Goal: Task Accomplishment & Management: Manage account settings

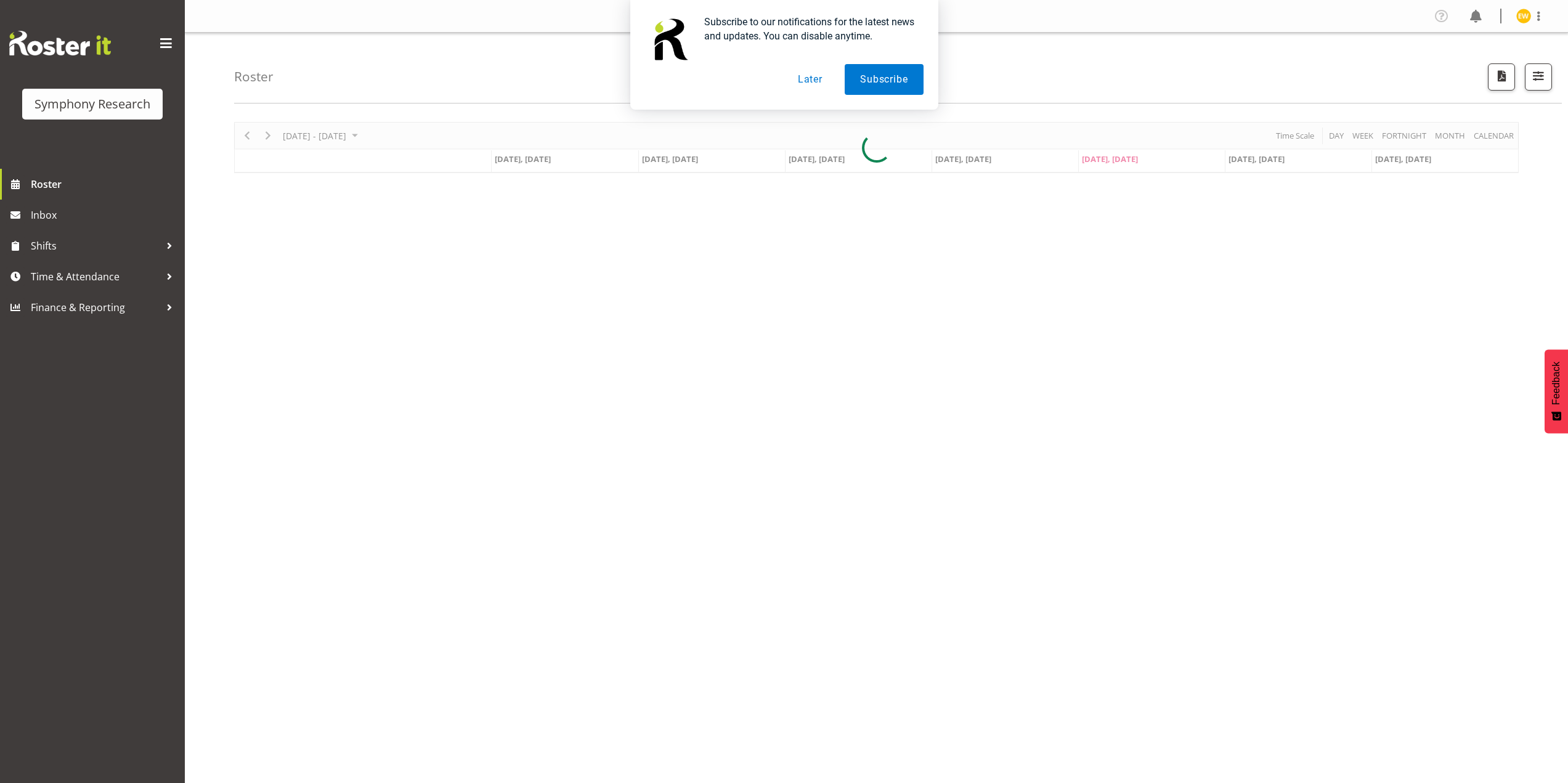
click at [804, 79] on button "Later" at bounding box center [810, 79] width 55 height 30
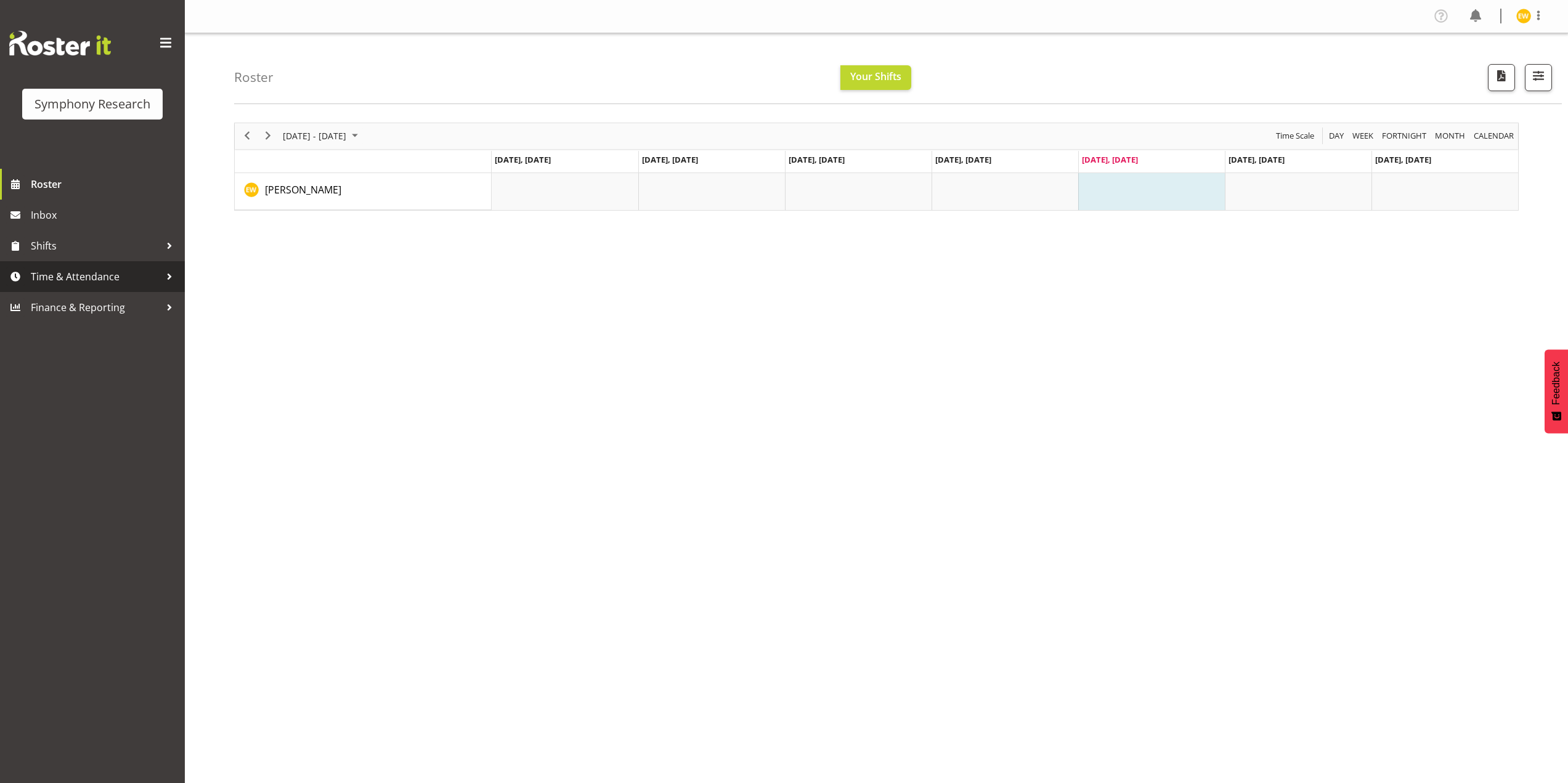
click at [109, 286] on span "Time & Attendance" at bounding box center [95, 276] width 129 height 18
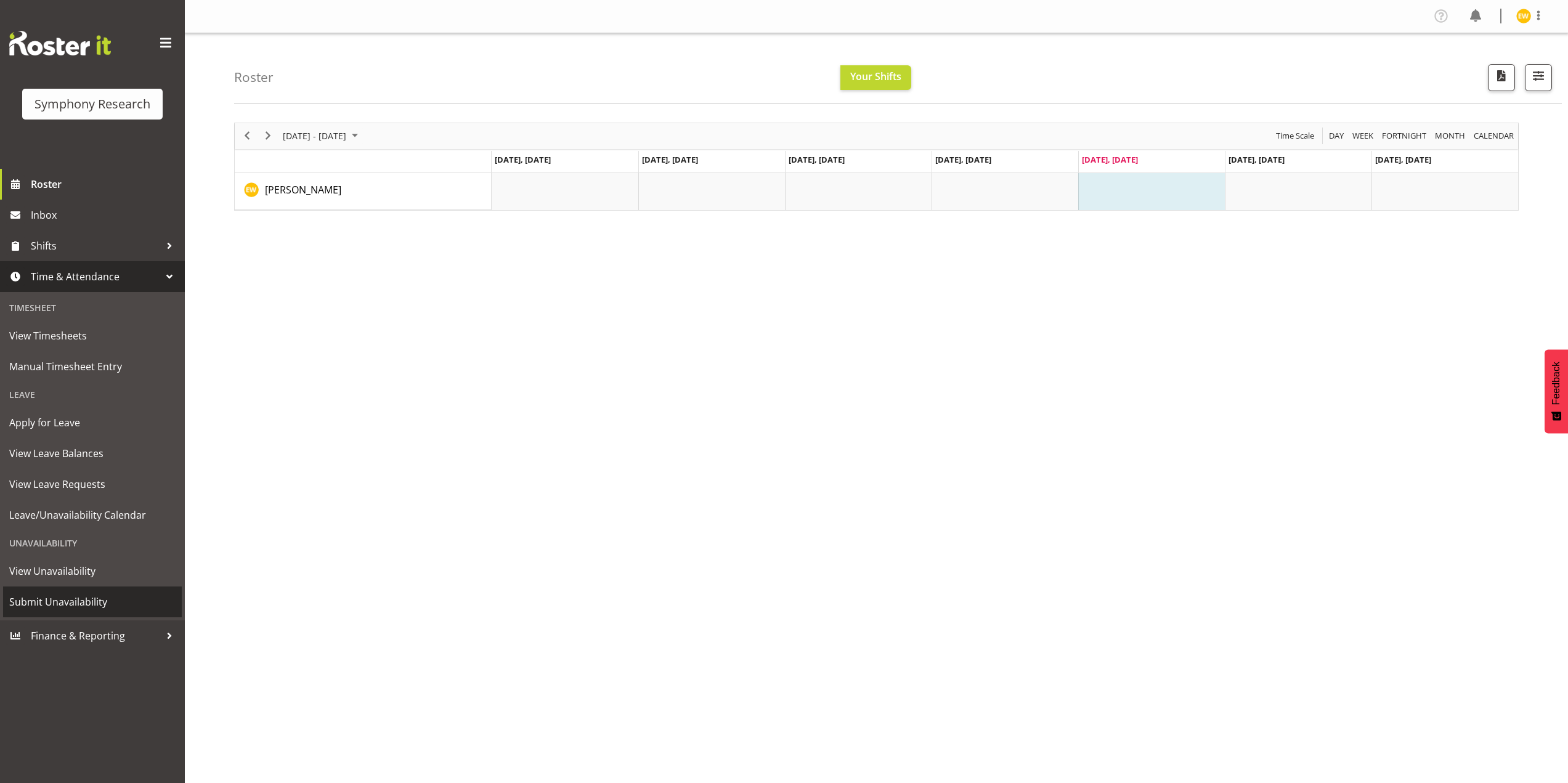
click at [68, 599] on span "Submit Unavailability" at bounding box center [92, 601] width 166 height 18
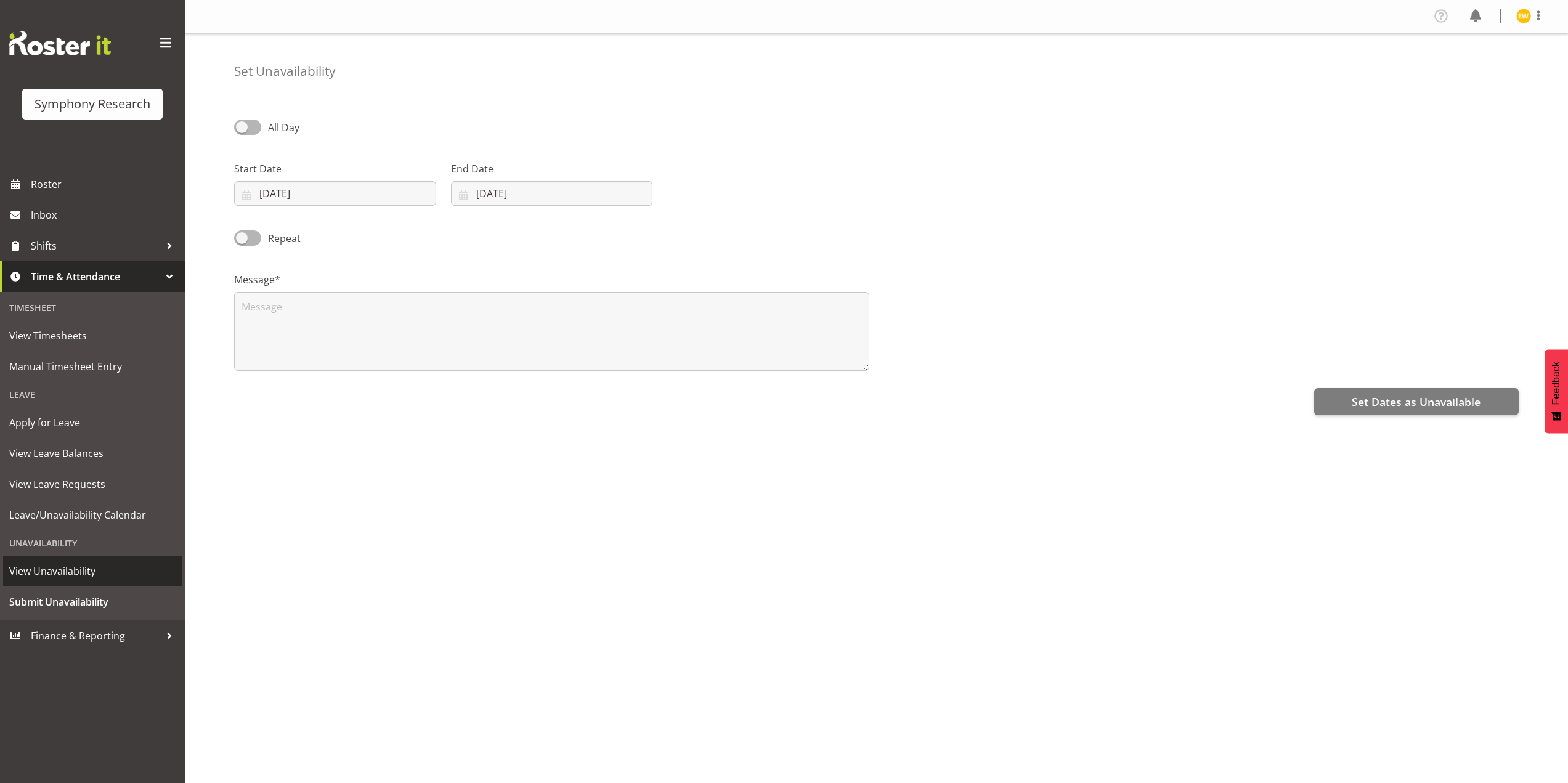
click at [59, 573] on span "View Unavailability" at bounding box center [92, 571] width 166 height 18
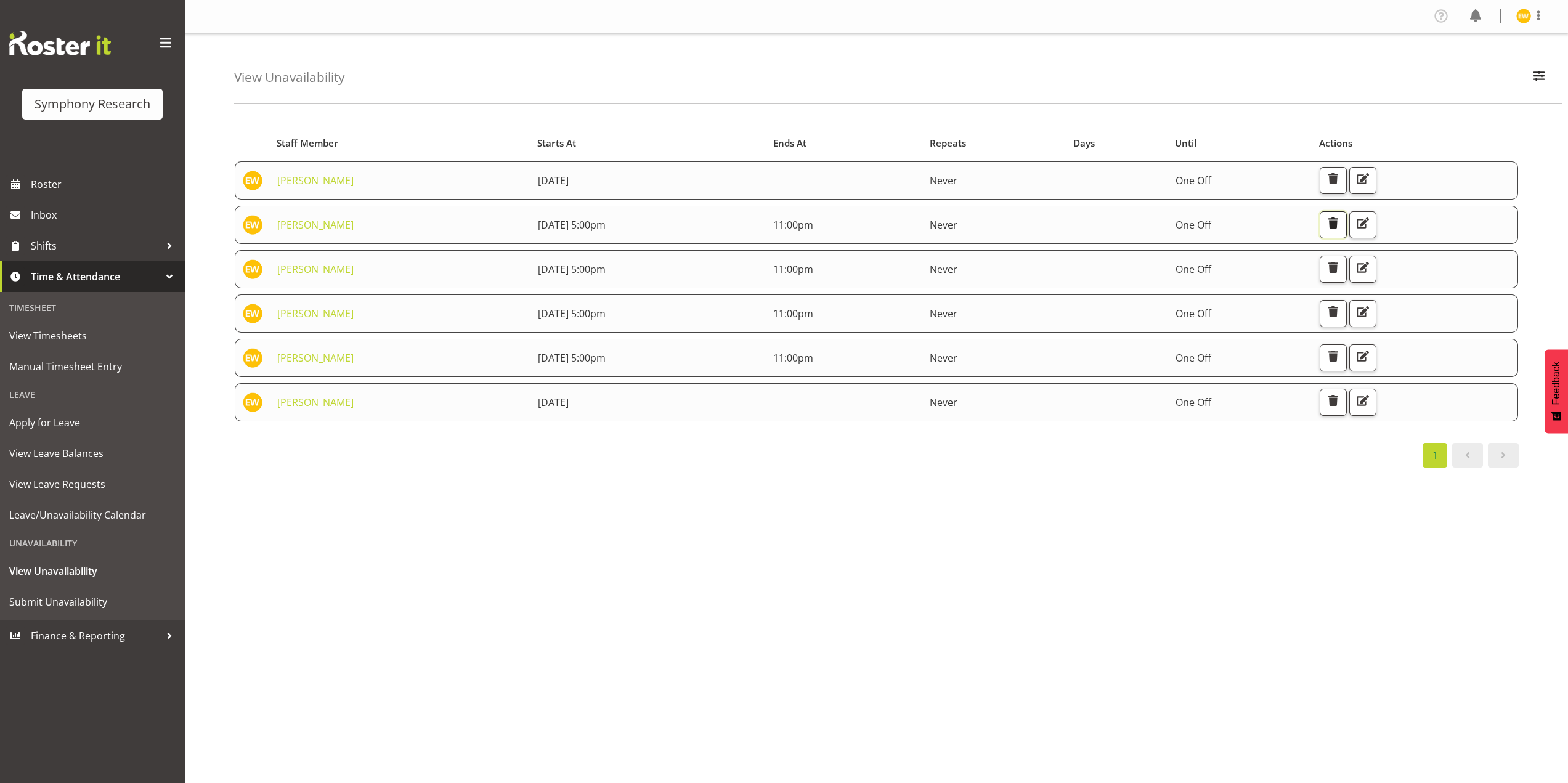
click at [1341, 224] on span "button" at bounding box center [1333, 223] width 16 height 16
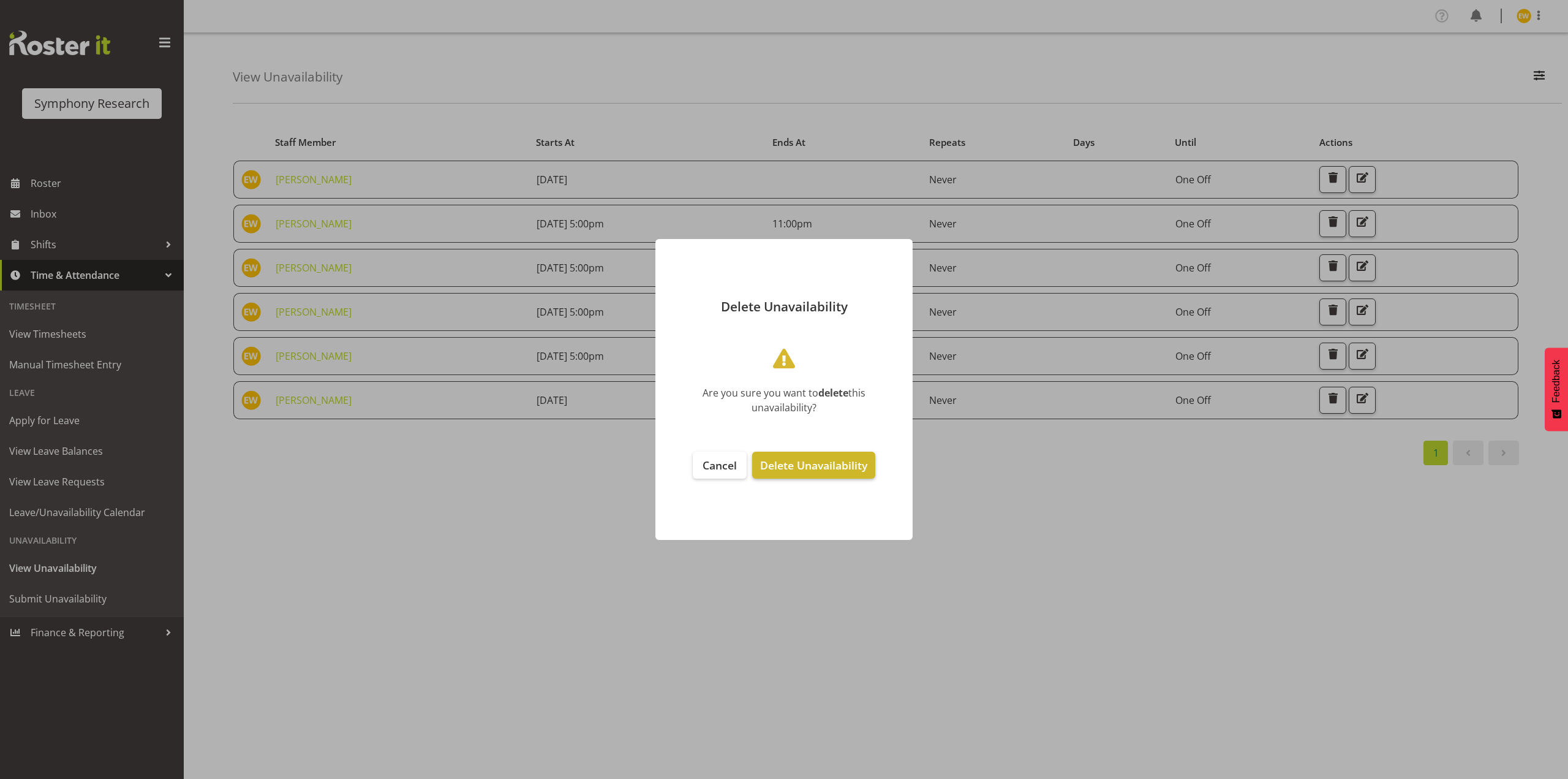
click at [776, 464] on span "Delete Unavailability" at bounding box center [814, 465] width 107 height 14
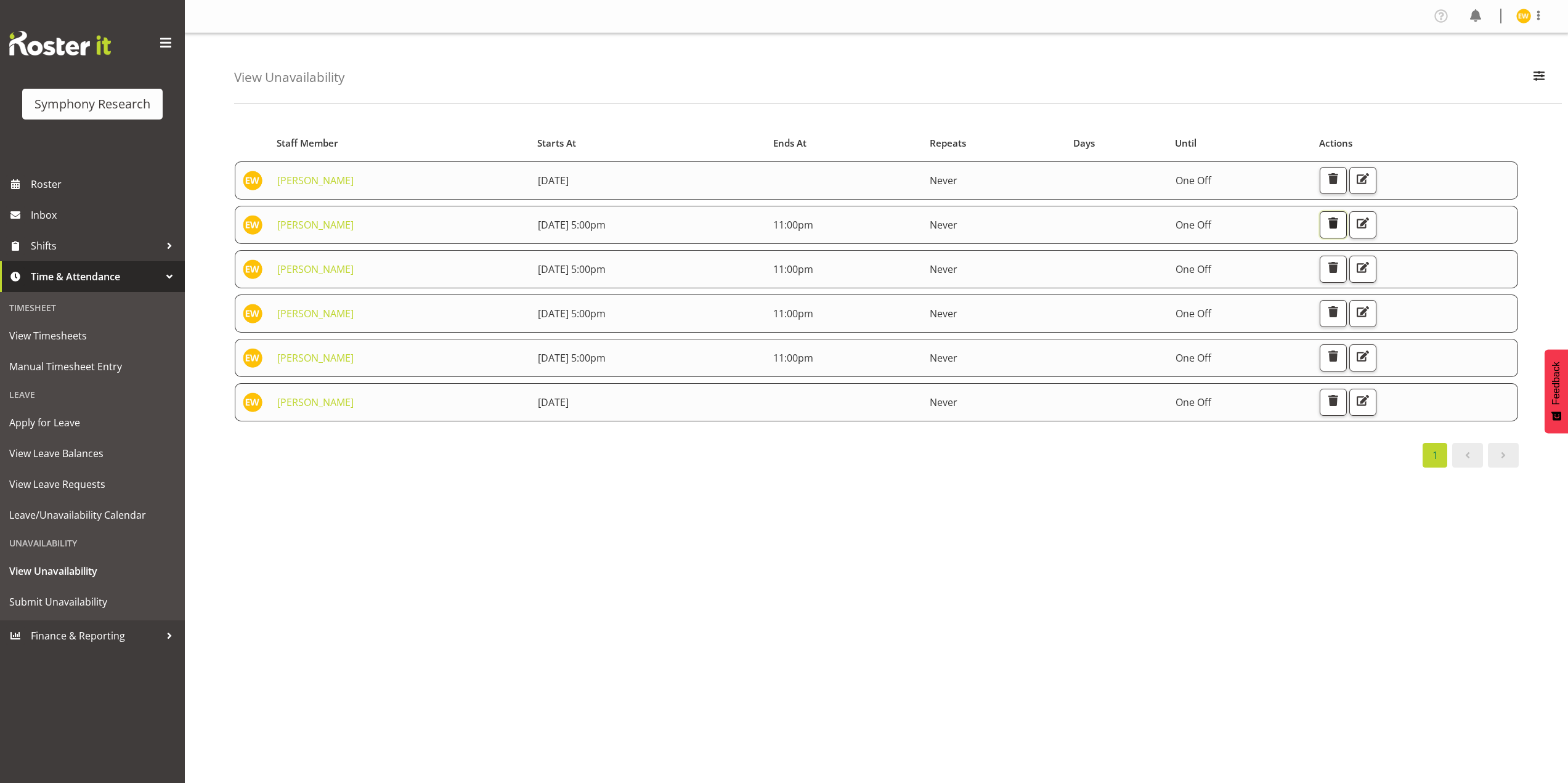
click at [1341, 229] on span "button" at bounding box center [1333, 223] width 16 height 16
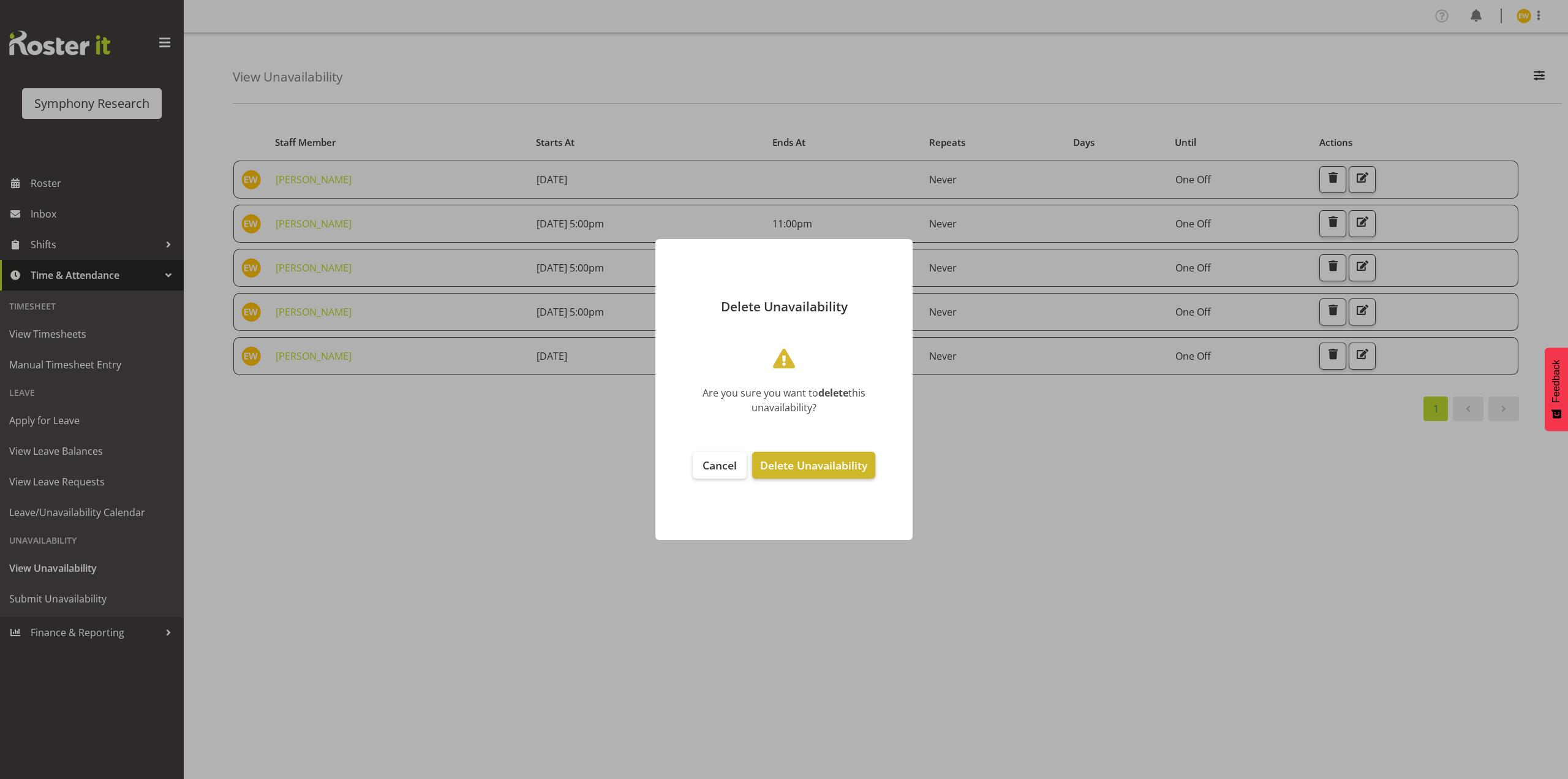
click at [839, 463] on span "Delete Unavailability" at bounding box center [814, 465] width 107 height 14
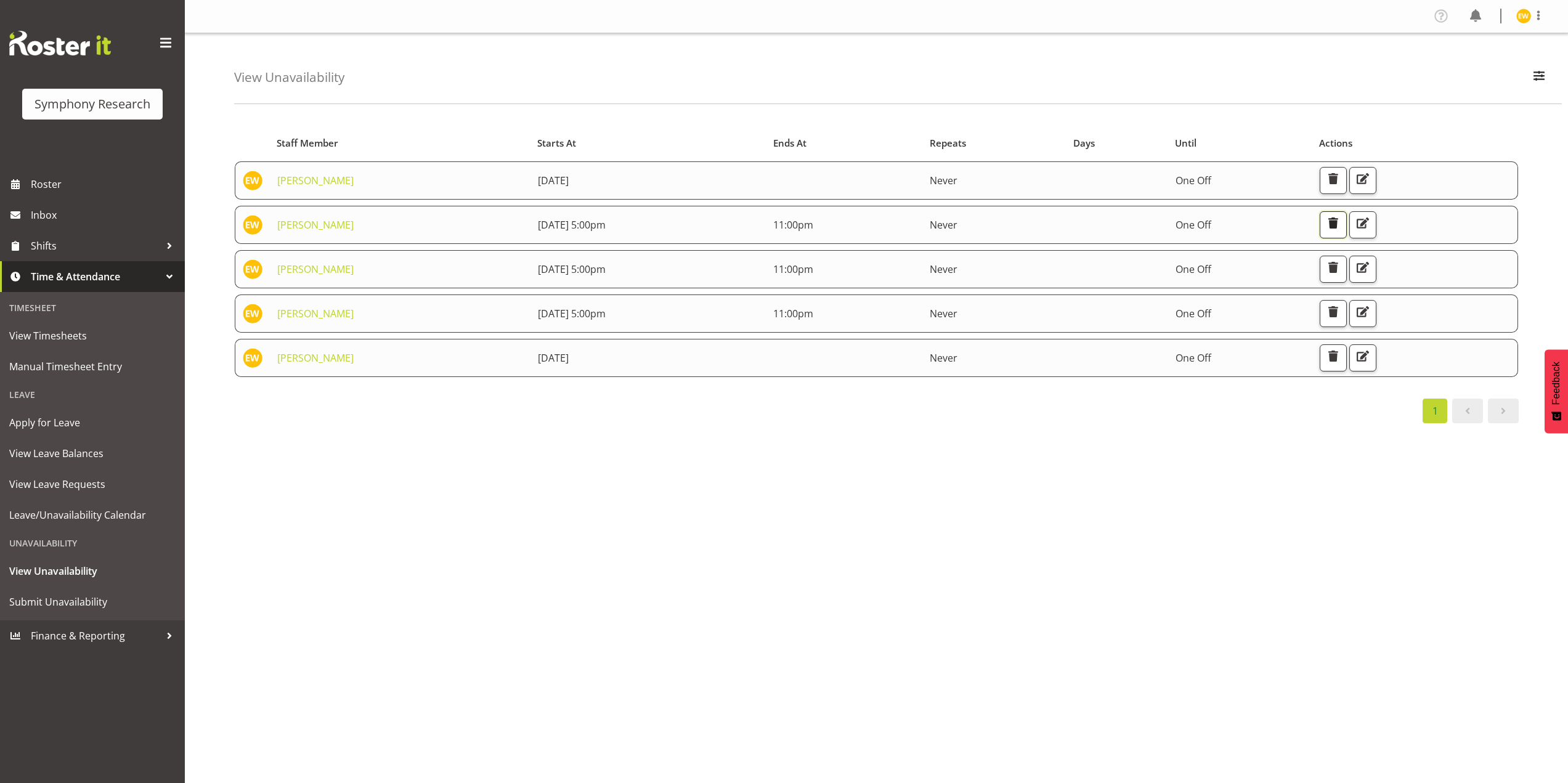
click at [1341, 225] on span "button" at bounding box center [1333, 223] width 16 height 16
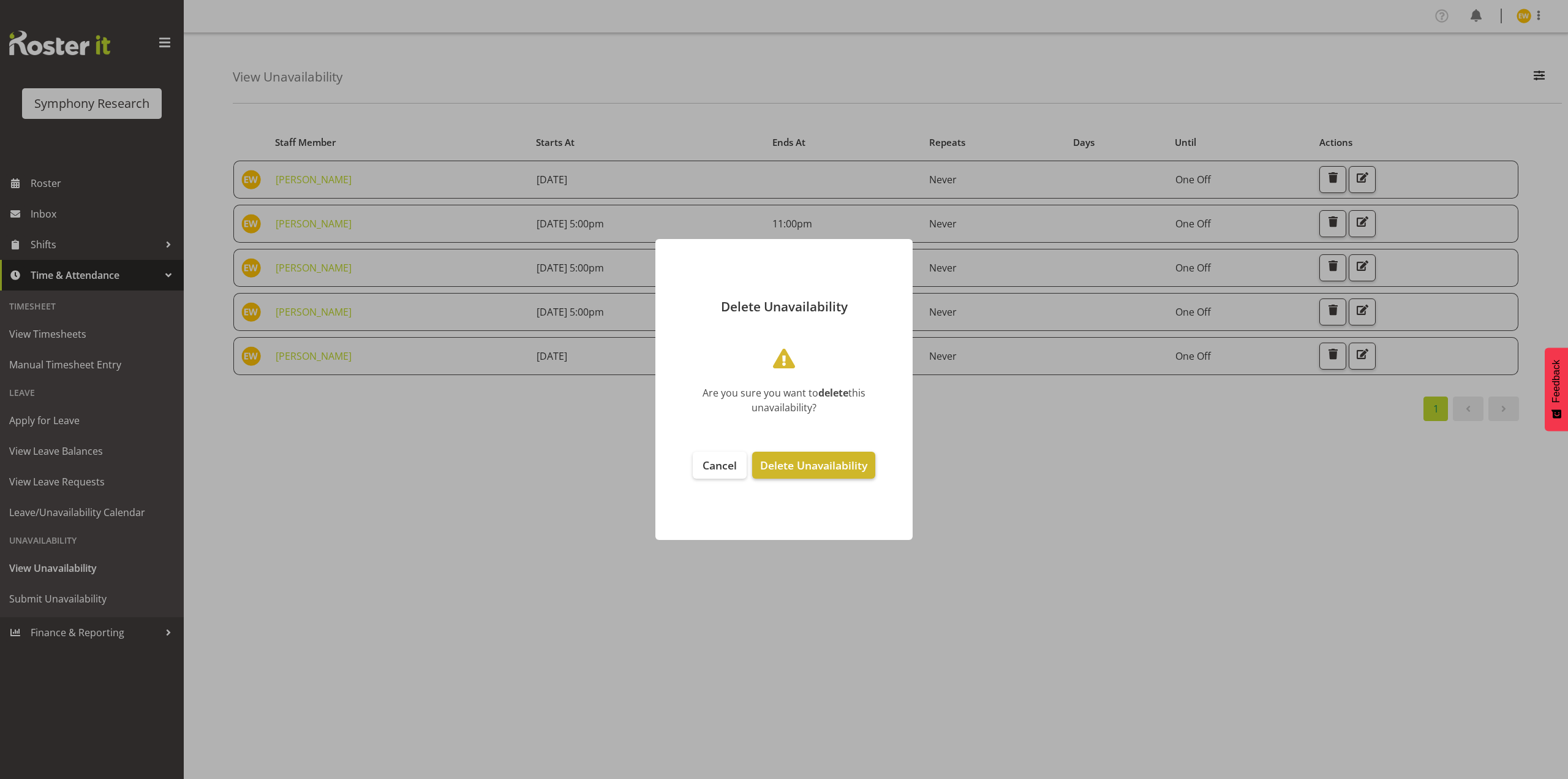
click at [823, 458] on span "Delete Unavailability" at bounding box center [814, 465] width 107 height 14
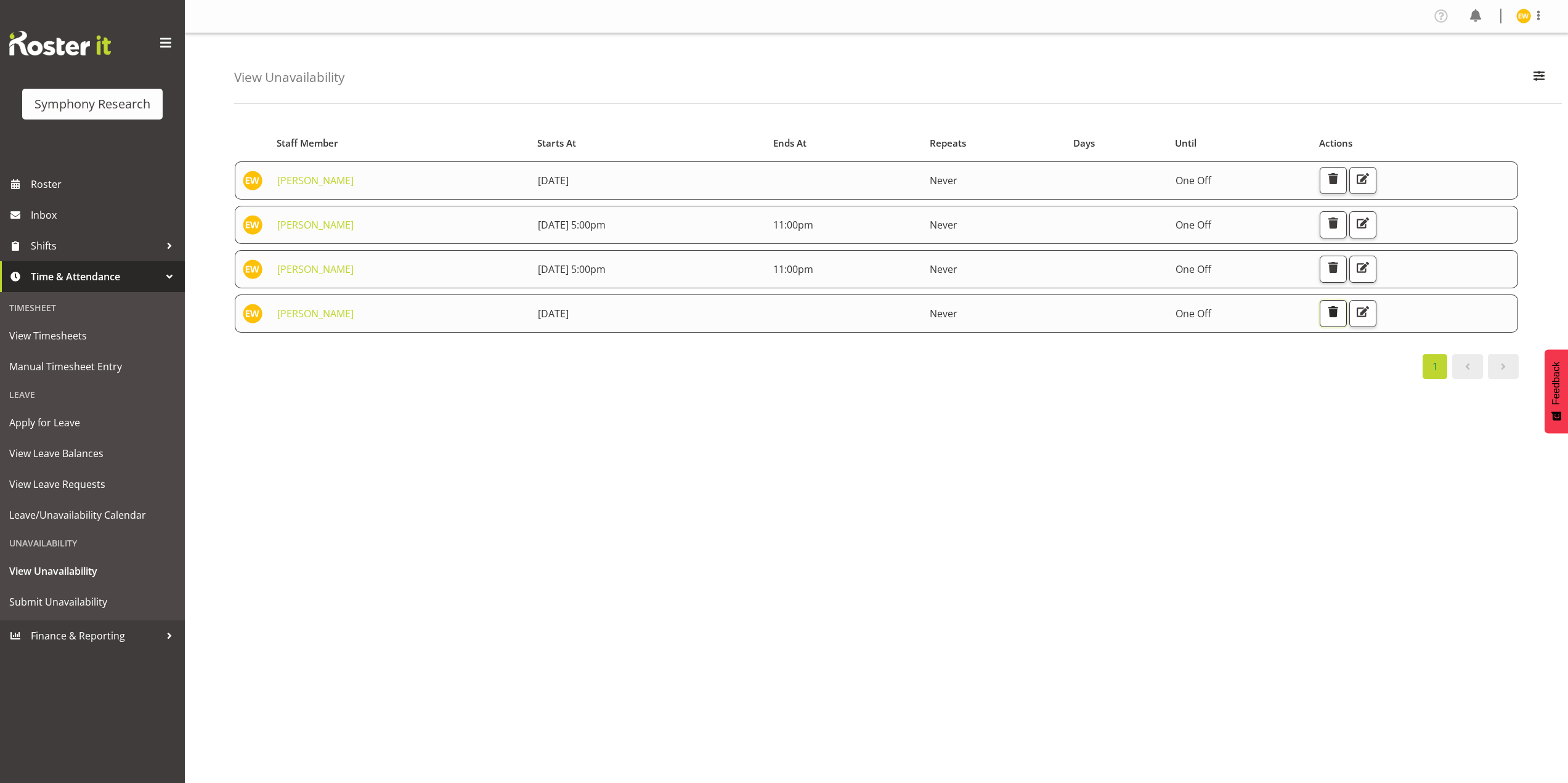
click at [1341, 309] on span "button" at bounding box center [1333, 312] width 16 height 16
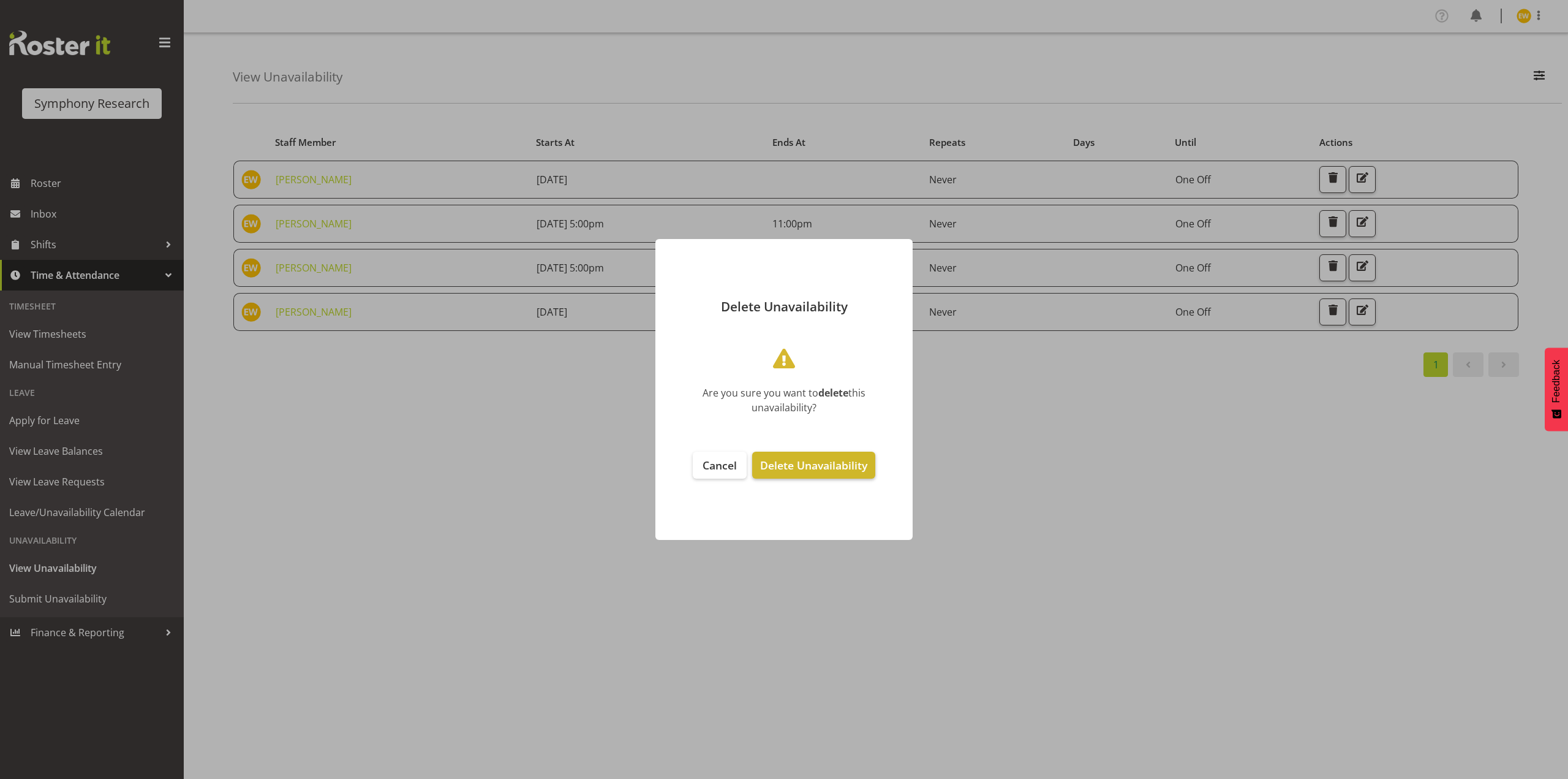
click at [835, 461] on span "Delete Unavailability" at bounding box center [814, 465] width 107 height 14
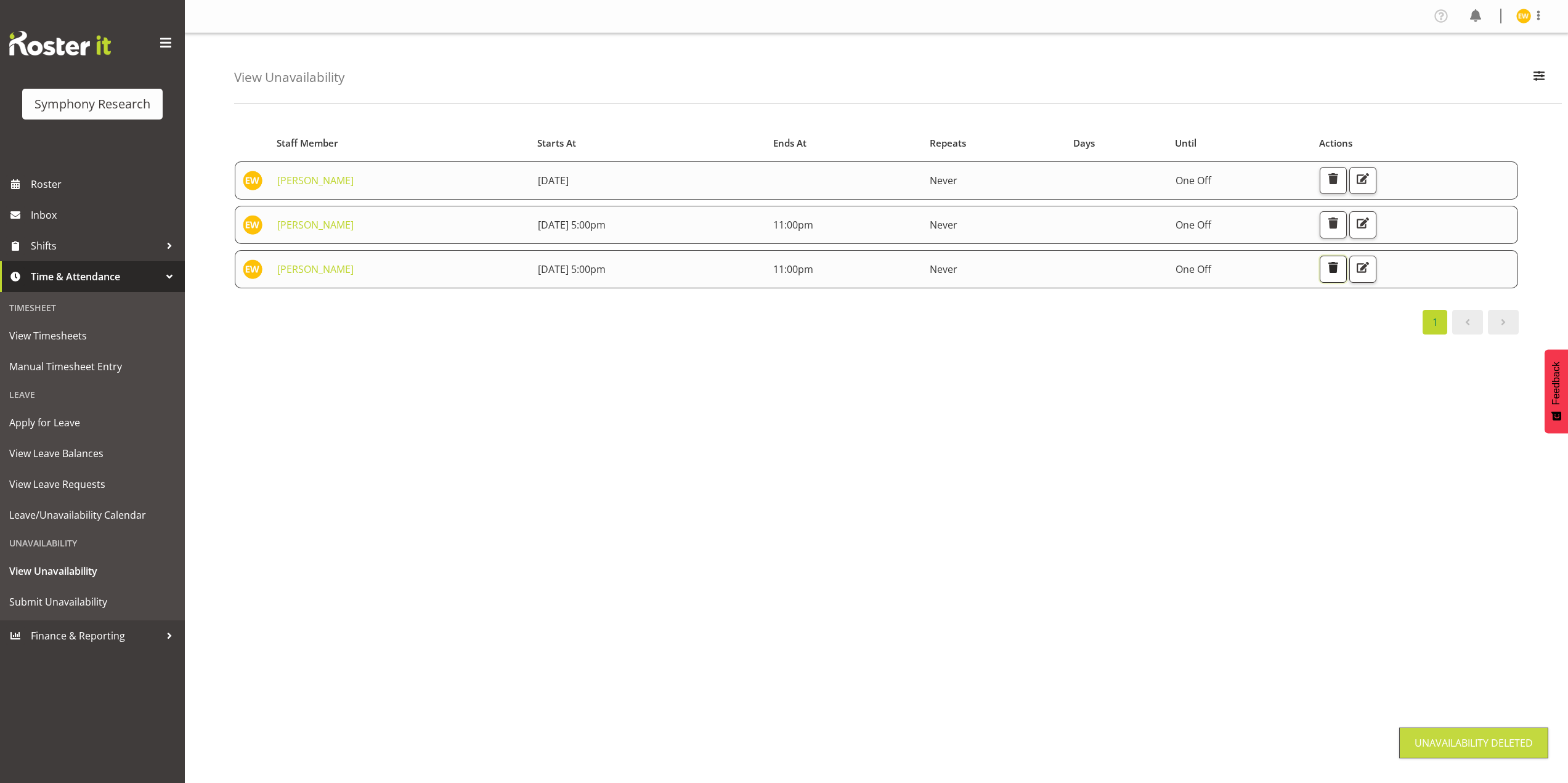
click at [1341, 271] on span "button" at bounding box center [1333, 267] width 16 height 16
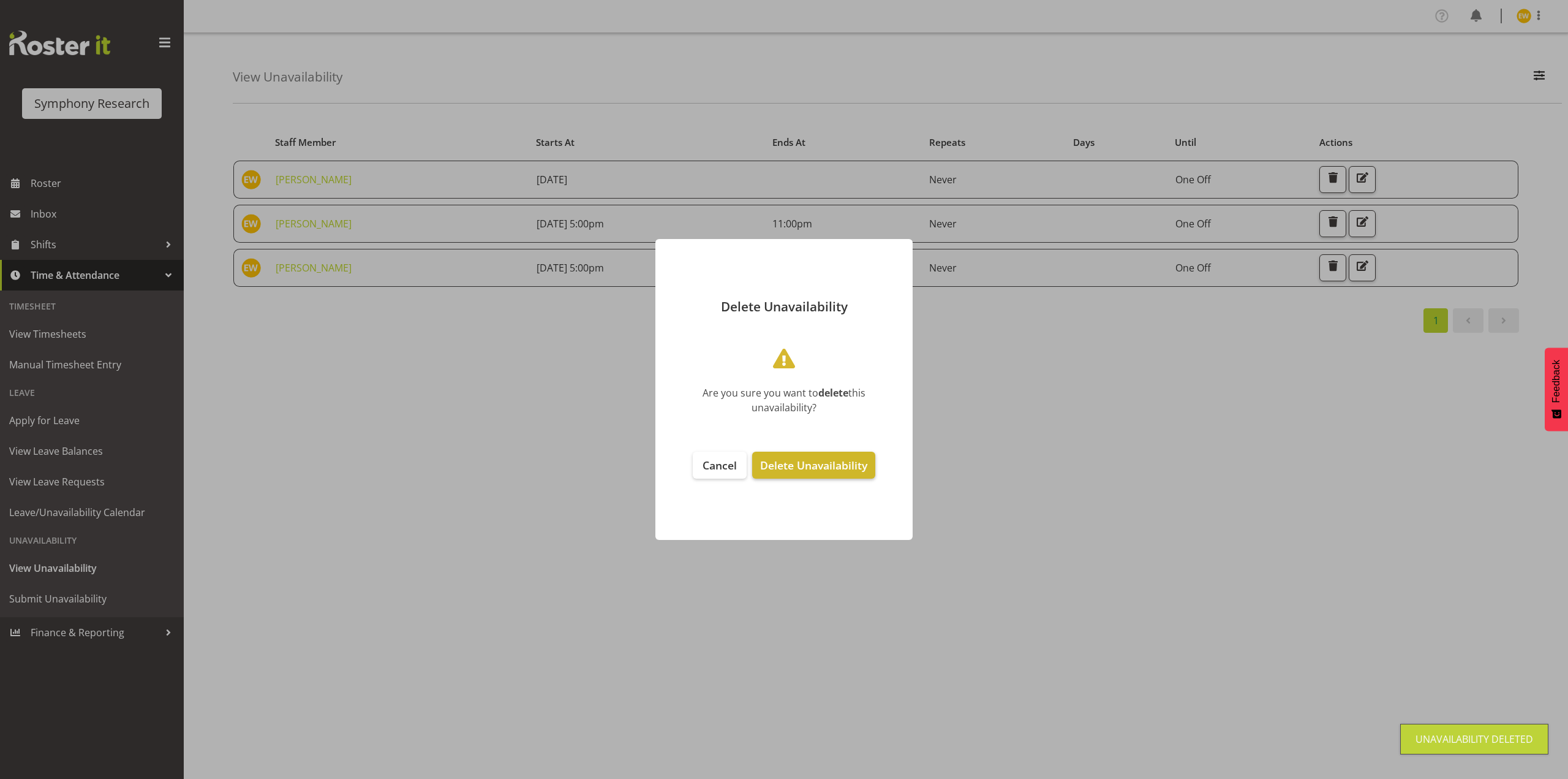
click at [804, 465] on span "Delete Unavailability" at bounding box center [814, 465] width 107 height 14
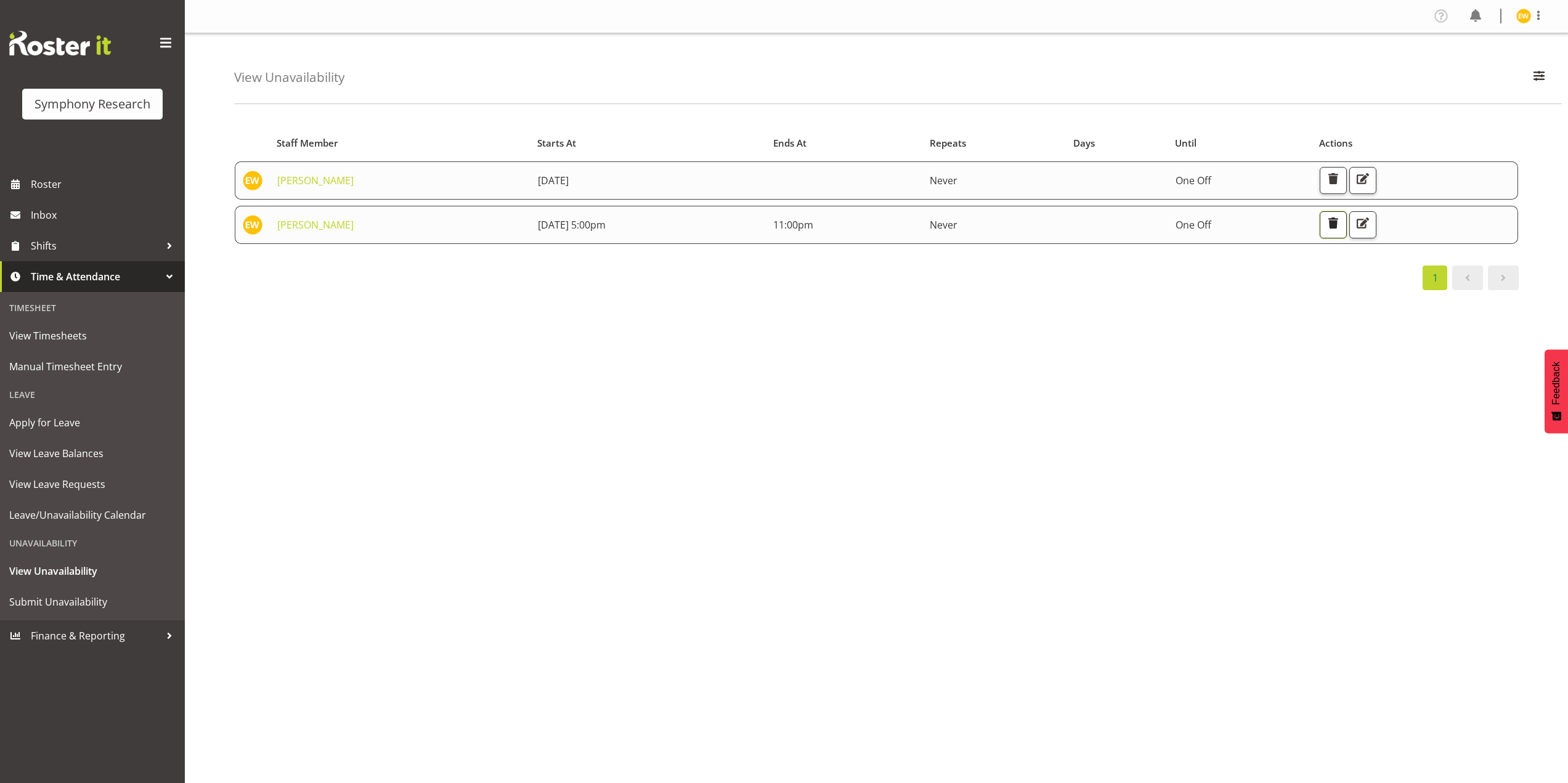
click at [1341, 224] on span "button" at bounding box center [1333, 223] width 16 height 16
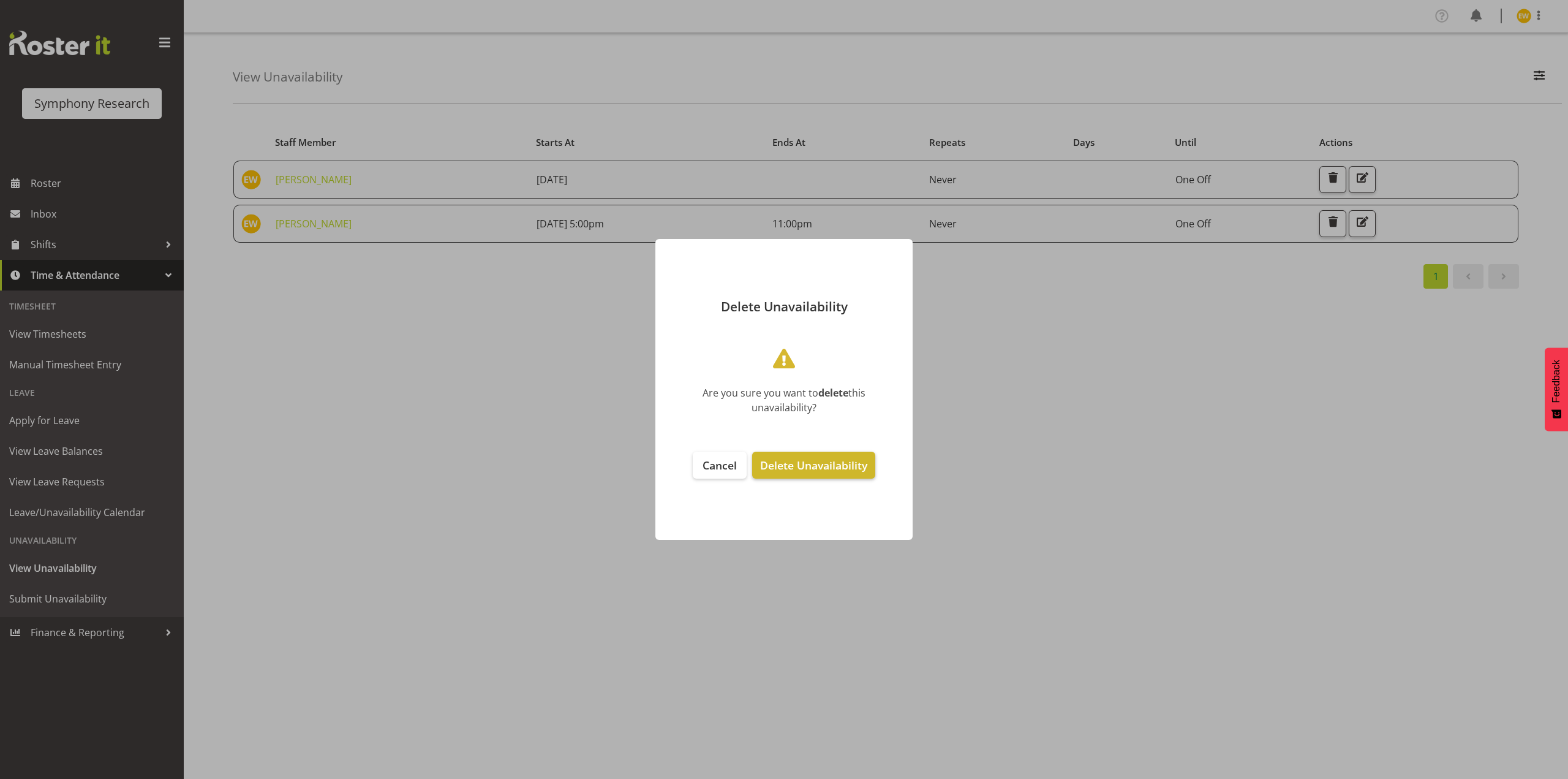
click at [808, 469] on span "Delete Unavailability" at bounding box center [814, 465] width 107 height 14
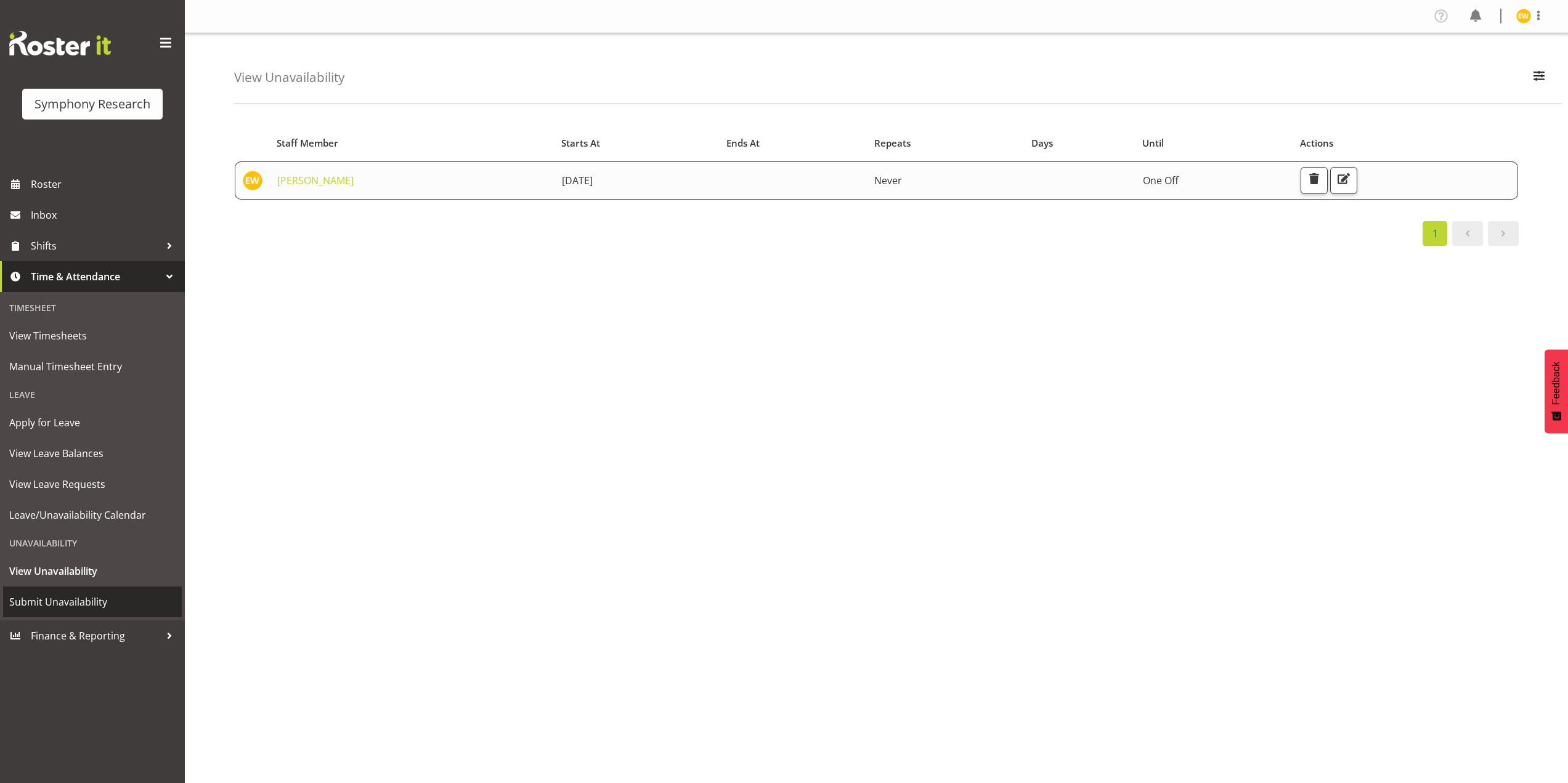
click at [61, 597] on span "Submit Unavailability" at bounding box center [92, 601] width 166 height 18
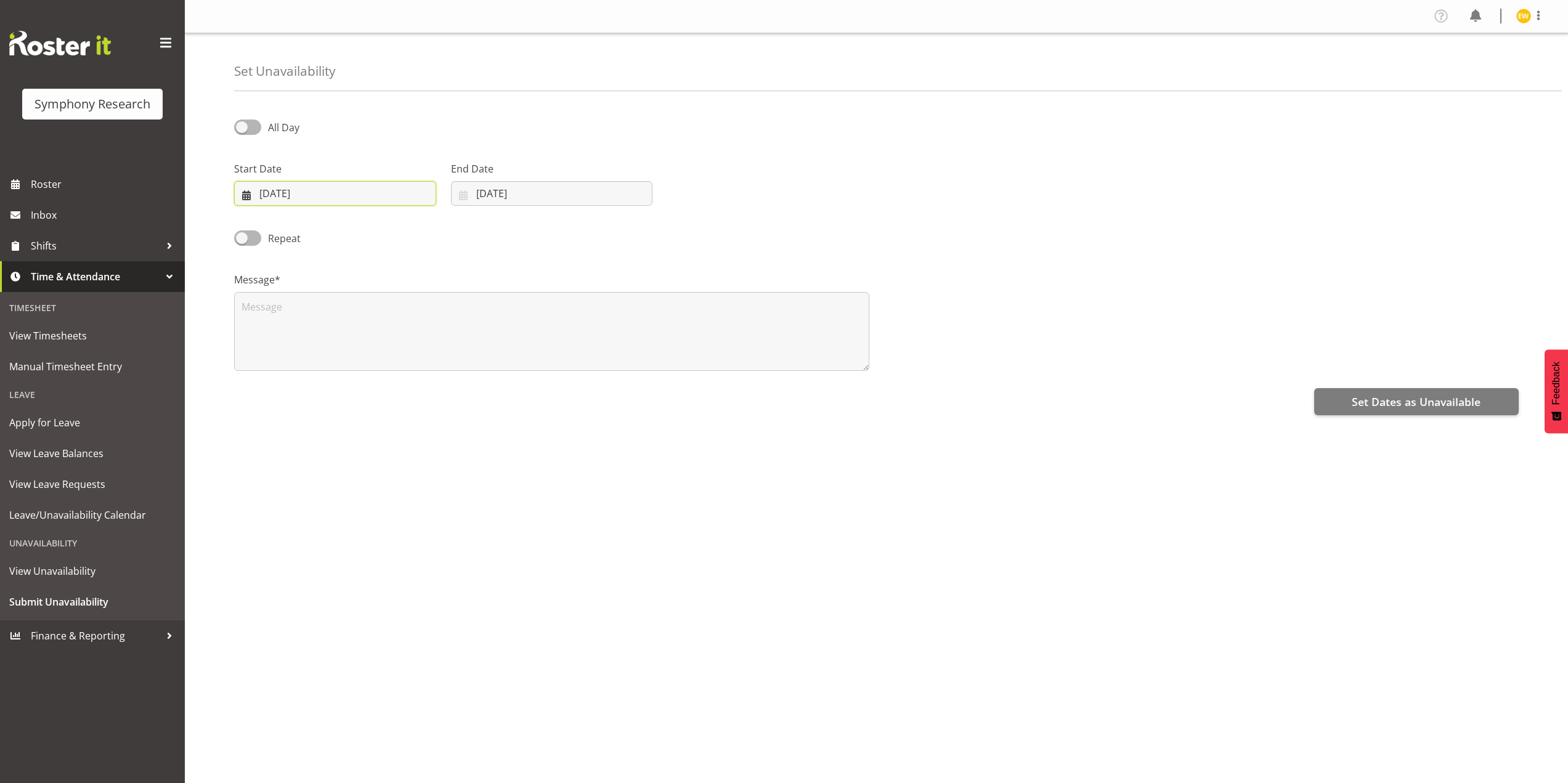
click at [286, 192] on input "22/08/2025" at bounding box center [335, 193] width 202 height 25
click at [285, 385] on span "25" at bounding box center [285, 385] width 10 height 12
type input "25/08/2025"
click at [491, 189] on input "22/08/2025" at bounding box center [552, 193] width 202 height 25
click at [505, 389] on link "25" at bounding box center [499, 385] width 25 height 22
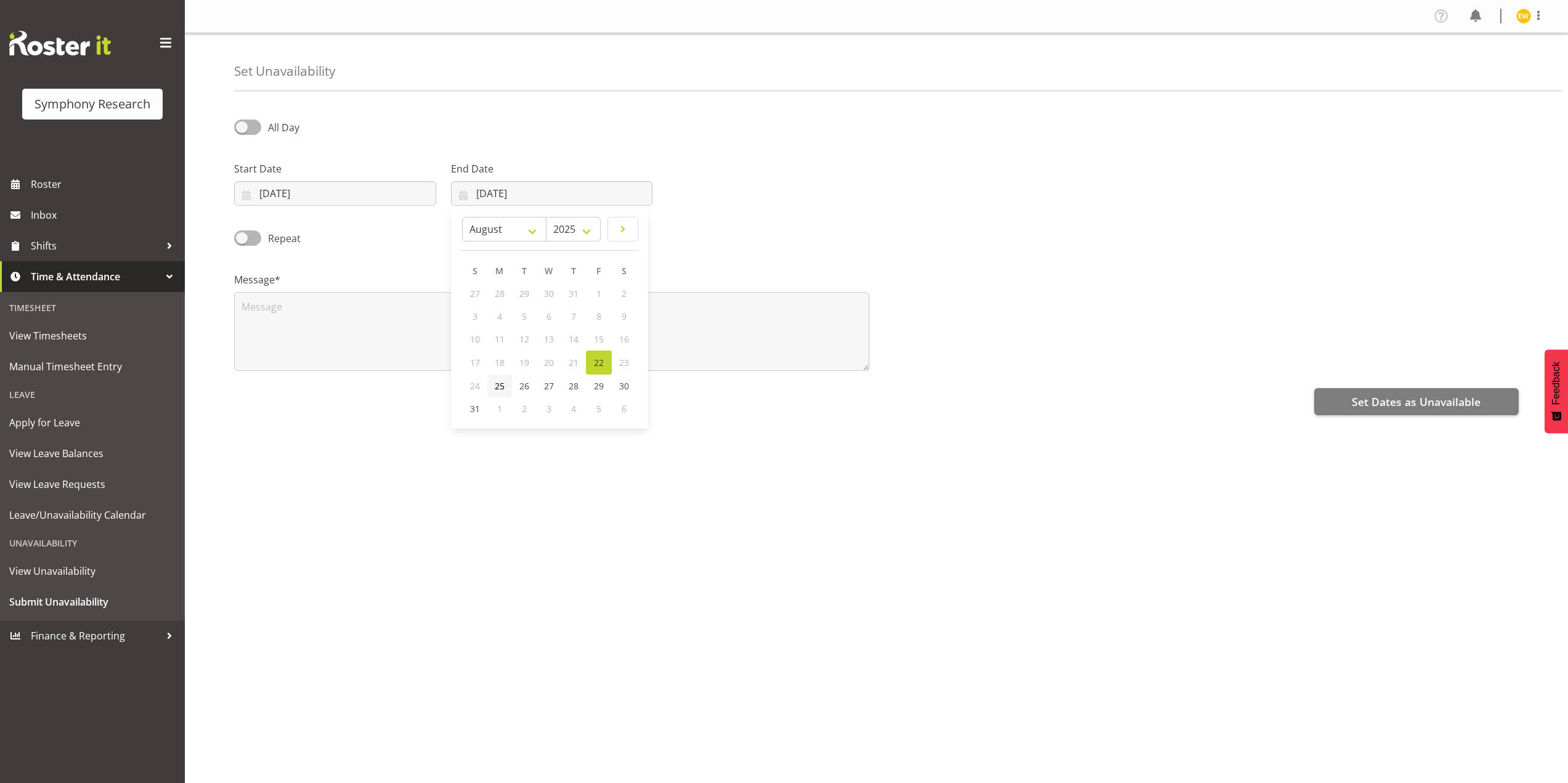
type input "25/08/2025"
click at [282, 305] on textarea at bounding box center [552, 331] width 635 height 79
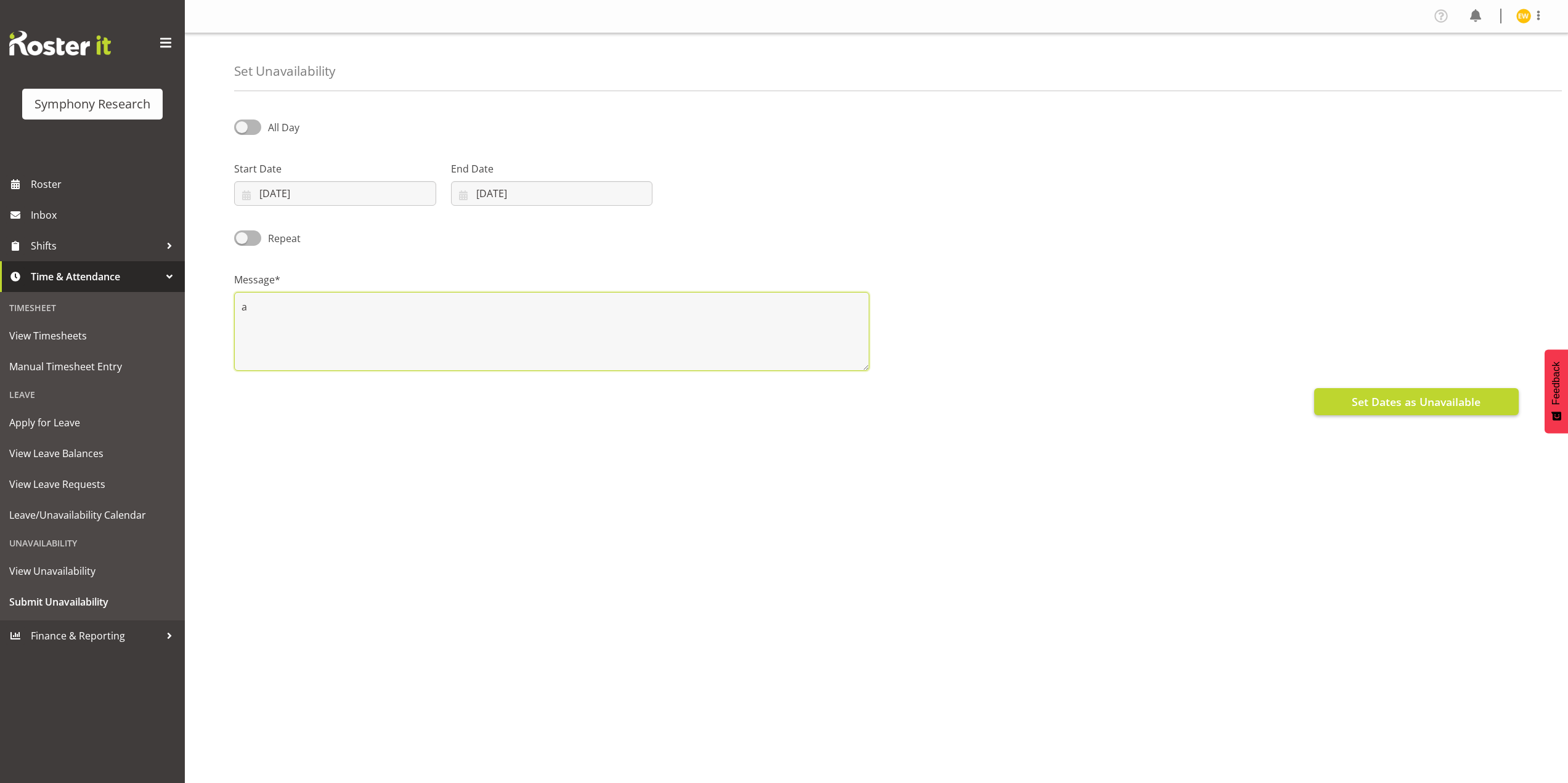
type textarea "a"
click at [1374, 402] on span "Set Dates as Unavailable" at bounding box center [1416, 402] width 129 height 16
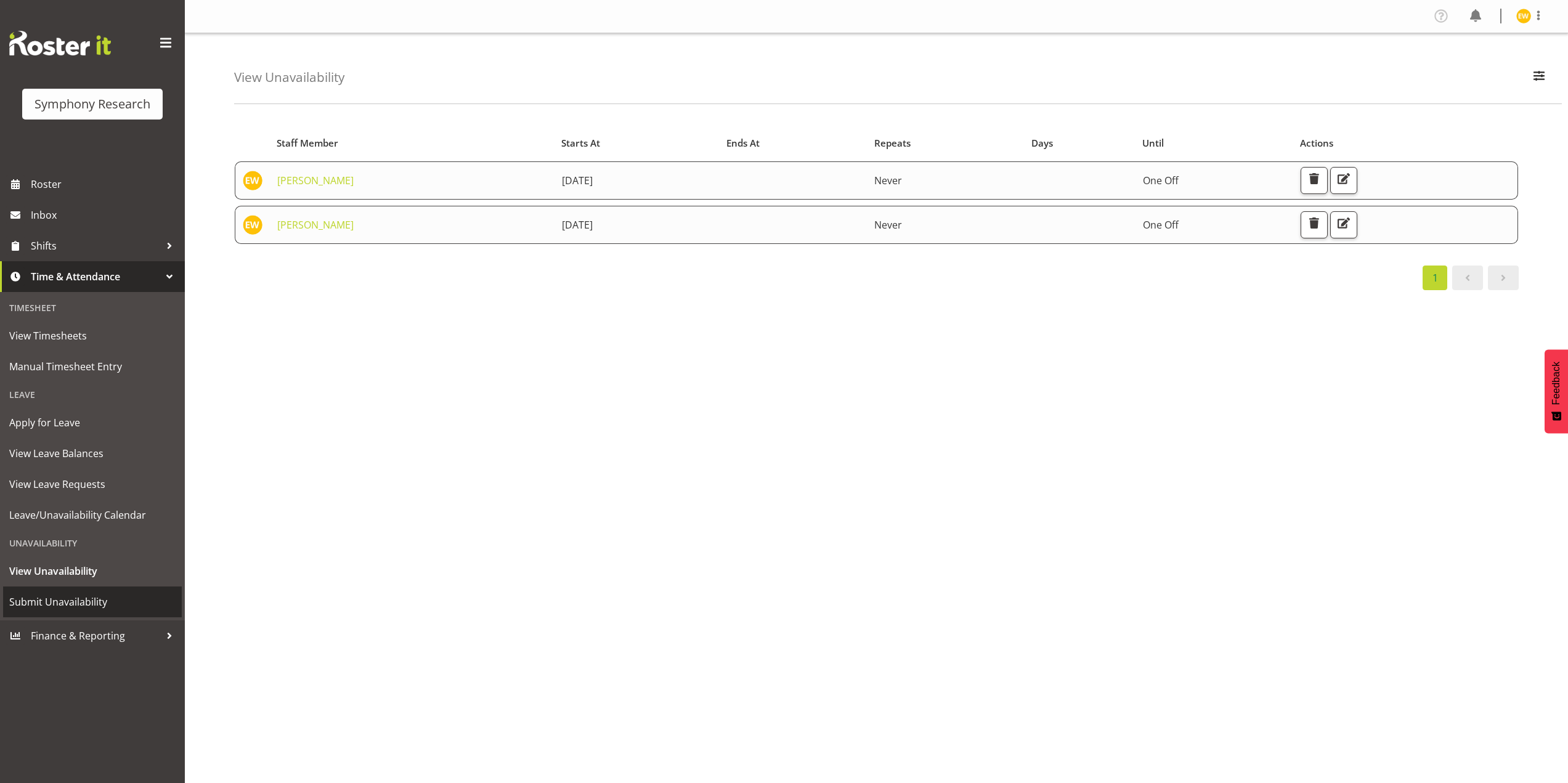
click at [68, 607] on span "Submit Unavailability" at bounding box center [92, 601] width 166 height 18
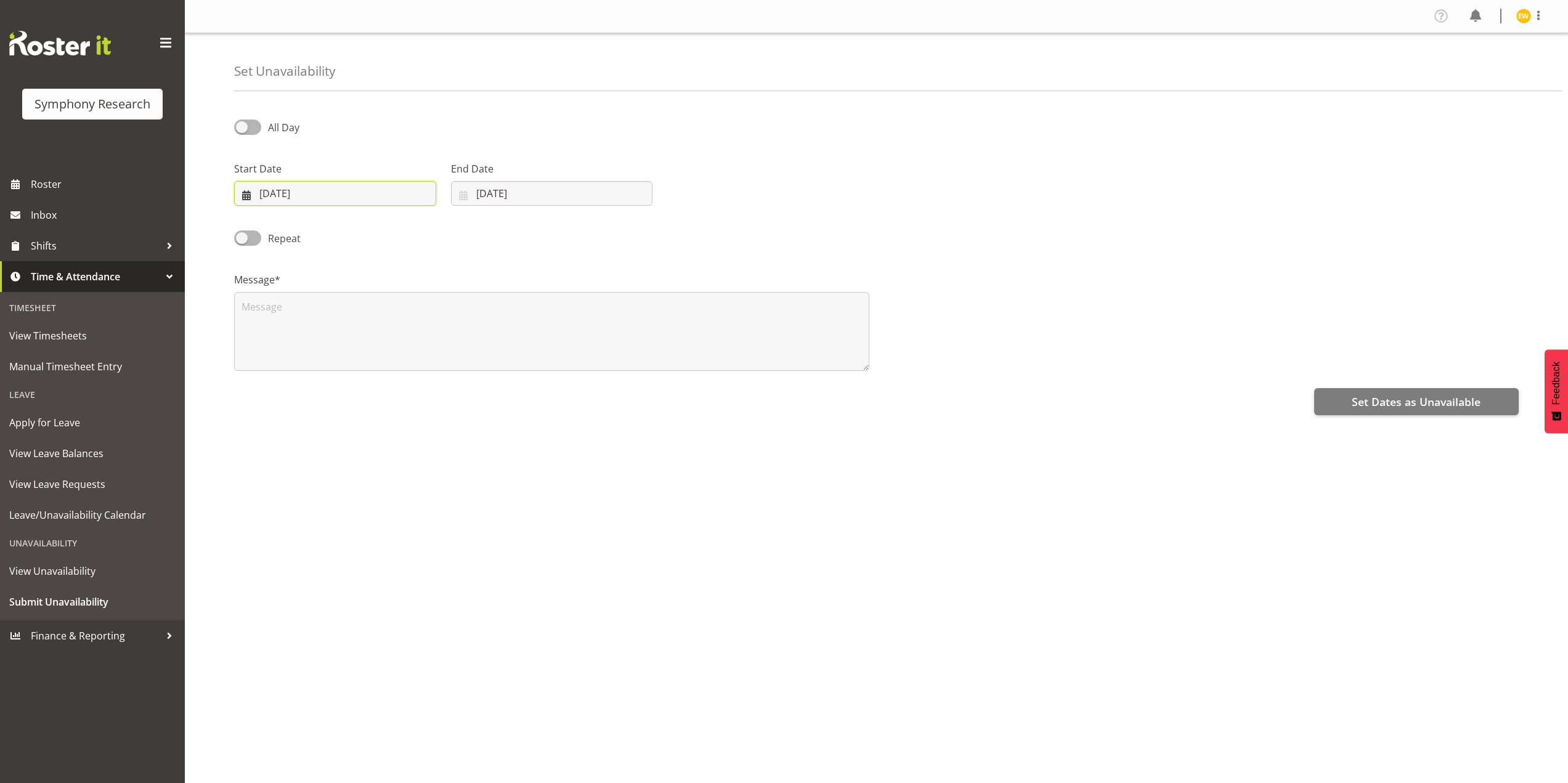
click at [257, 192] on input "22/08/2025" at bounding box center [335, 193] width 202 height 25
click at [387, 385] on span "29" at bounding box center [384, 385] width 10 height 12
type input "29/08/2025"
drag, startPoint x: 487, startPoint y: 195, endPoint x: 492, endPoint y: 208, distance: 13.9
click at [487, 195] on input "22/08/2025" at bounding box center [552, 193] width 202 height 25
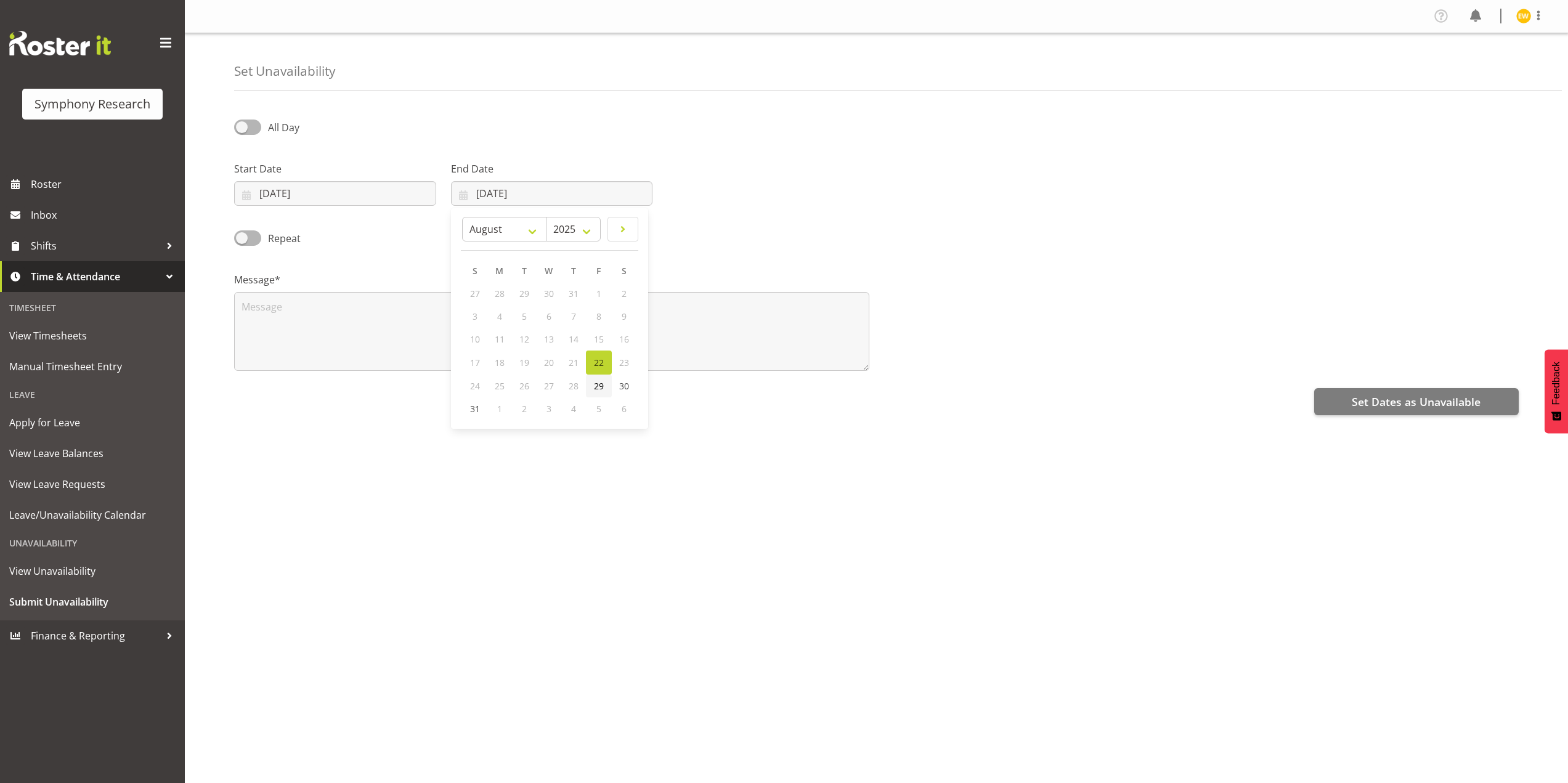
click at [600, 388] on span "29" at bounding box center [599, 385] width 10 height 12
type input "29/08/2025"
click at [346, 337] on textarea at bounding box center [552, 331] width 635 height 79
type textarea "a"
click at [950, 539] on div "All Day Start Date 29/08/2025 January February March April May June July August…" at bounding box center [901, 346] width 1334 height 493
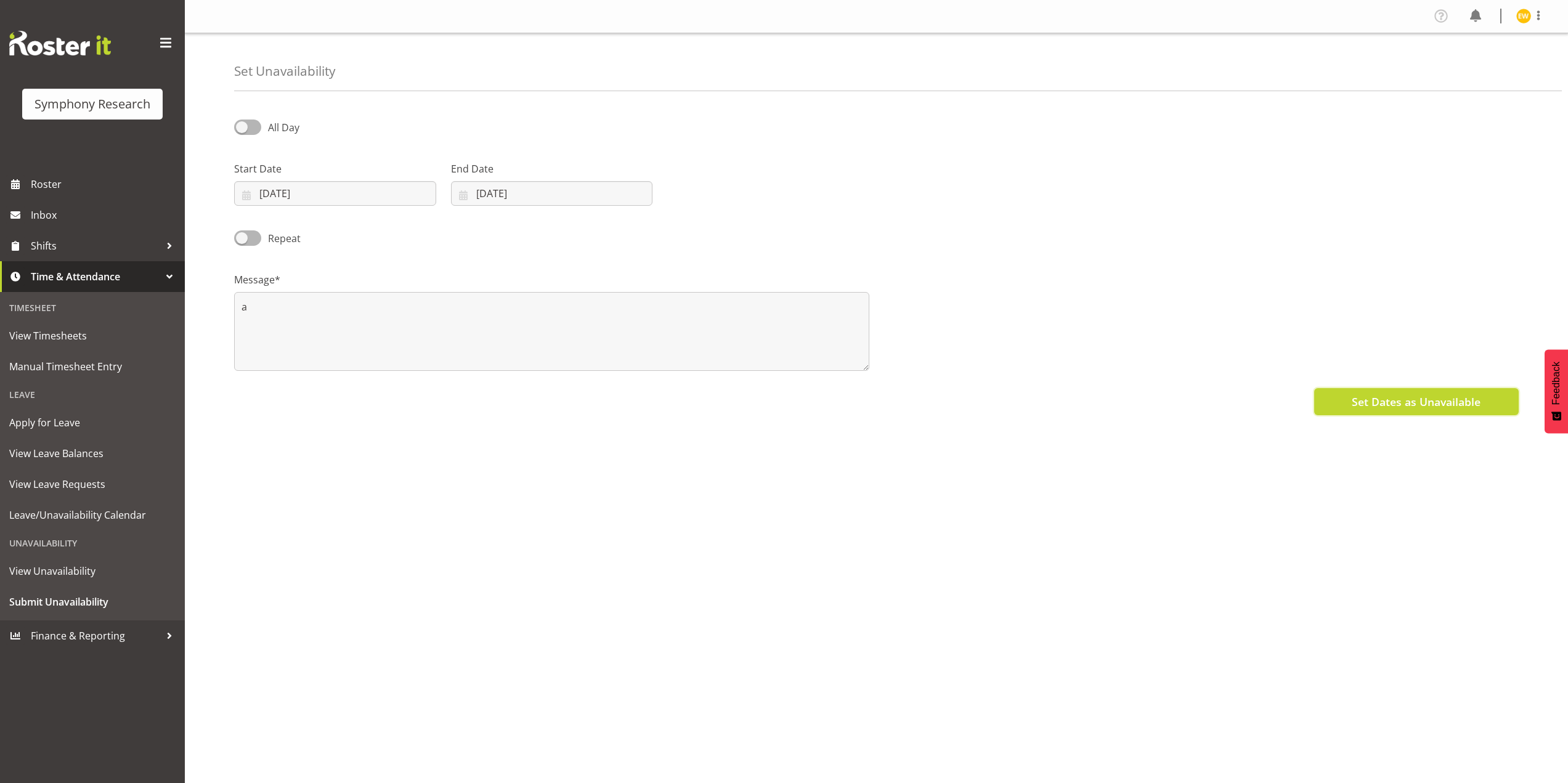
click at [1379, 414] on button "Set Dates as Unavailable" at bounding box center [1416, 402] width 204 height 27
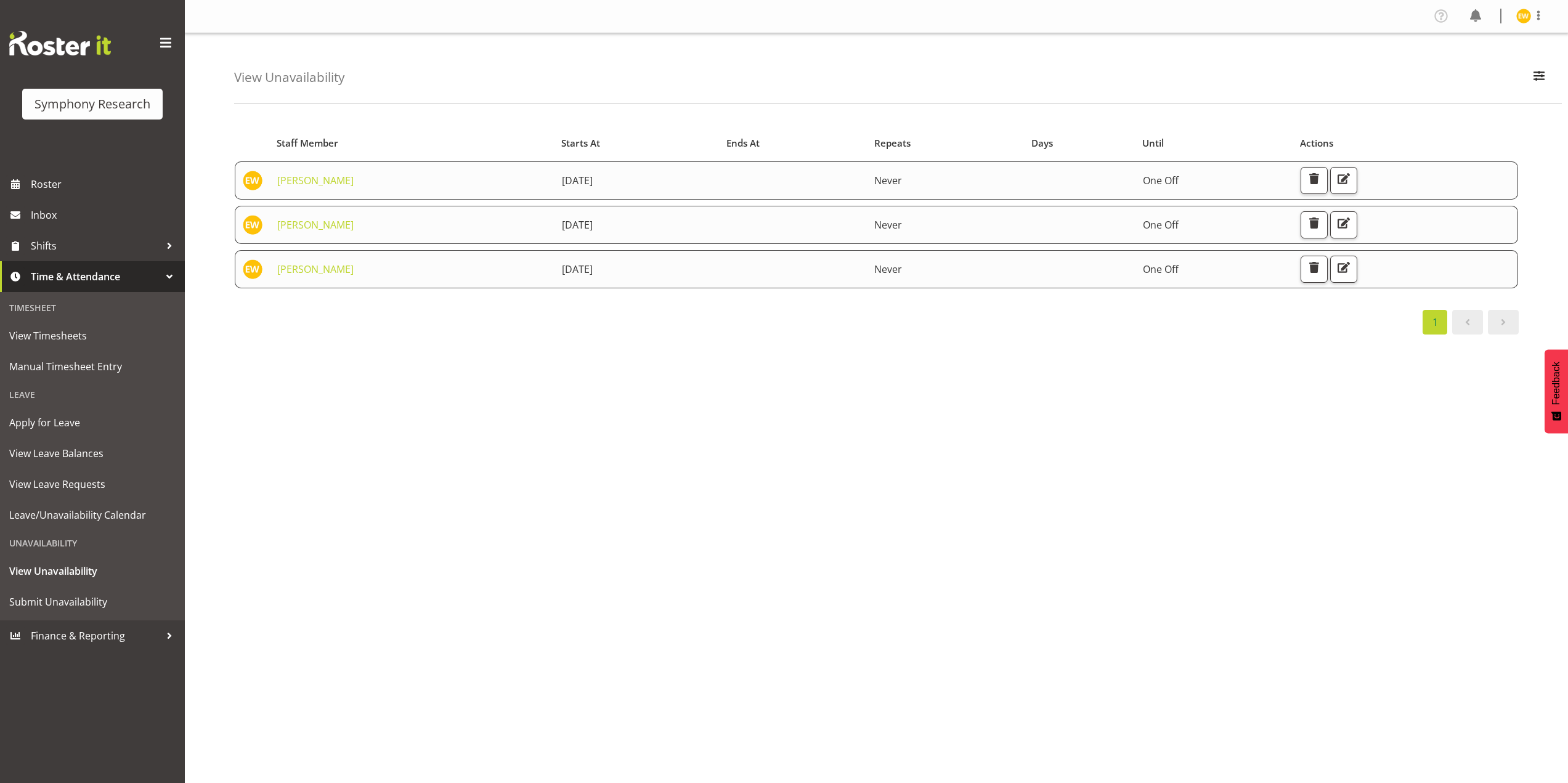
click at [865, 662] on div "Profile Log Out View Unavailability Search Search for a particular employee Sho…" at bounding box center [876, 391] width 1383 height 783
click at [50, 572] on span "View Unavailability" at bounding box center [92, 571] width 166 height 18
click at [52, 515] on span "Leave/Unavailability Calendar" at bounding box center [92, 515] width 166 height 18
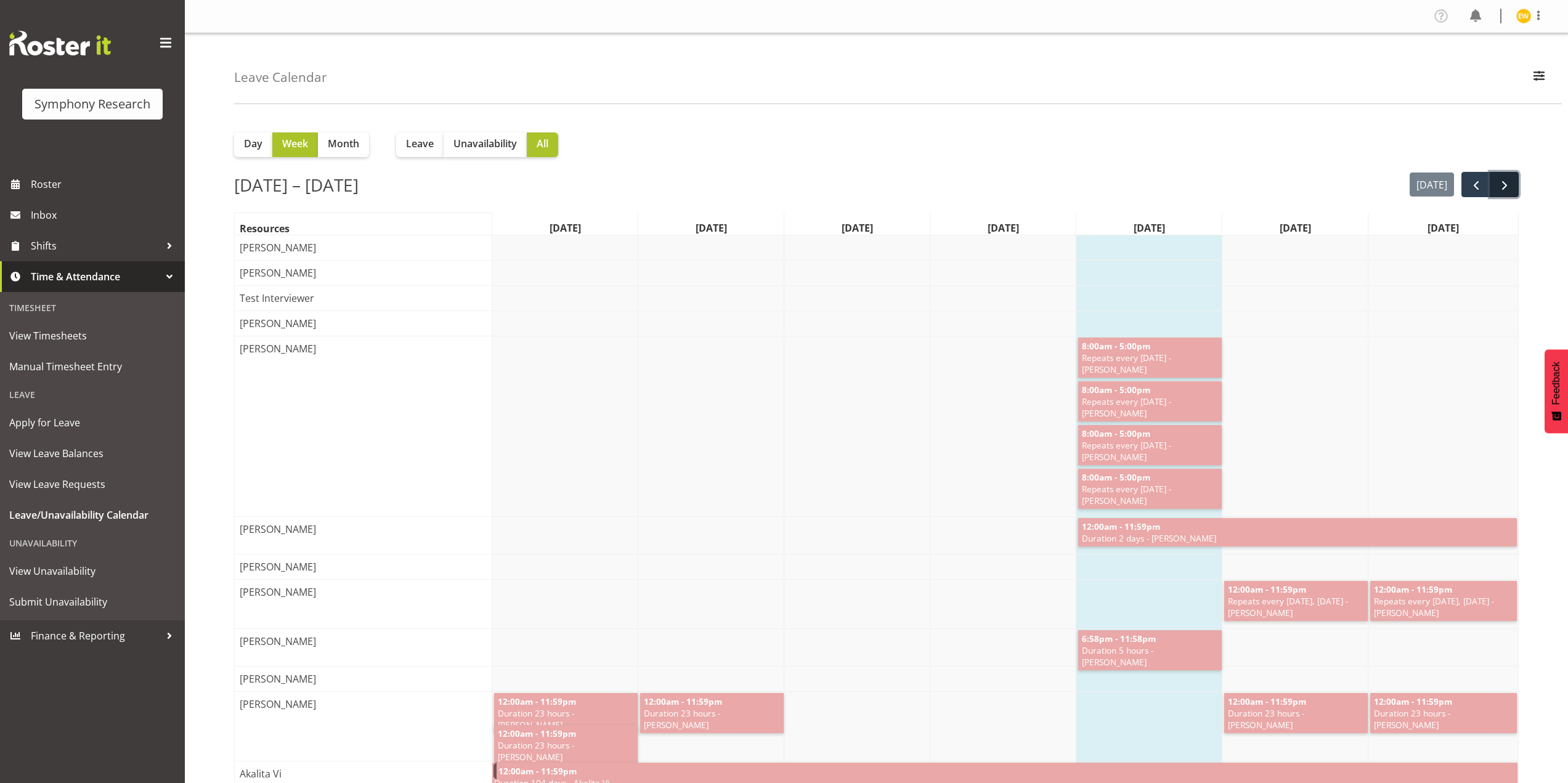
click at [1500, 180] on span "next" at bounding box center [1504, 185] width 14 height 14
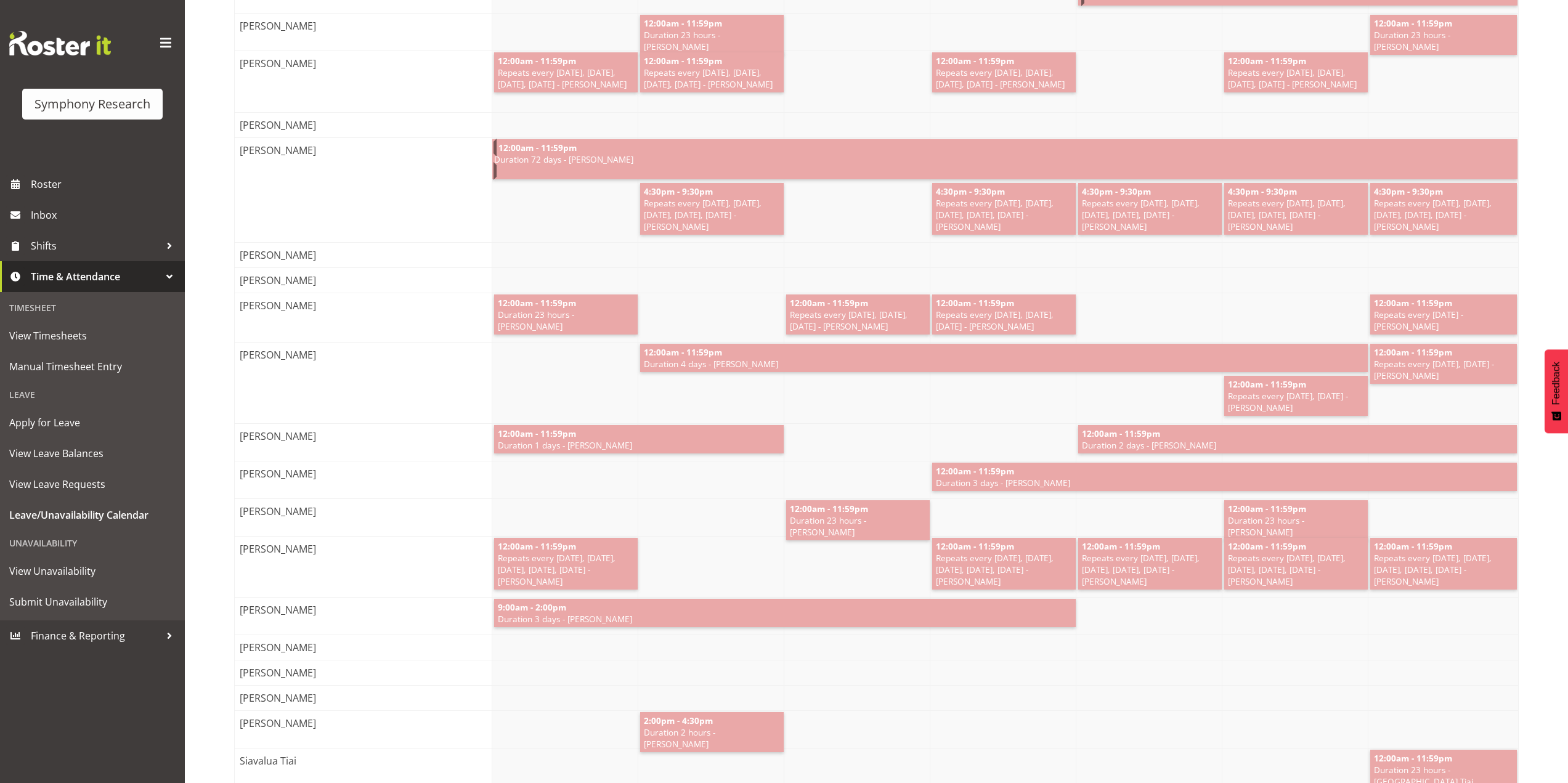
scroll to position [4835, 0]
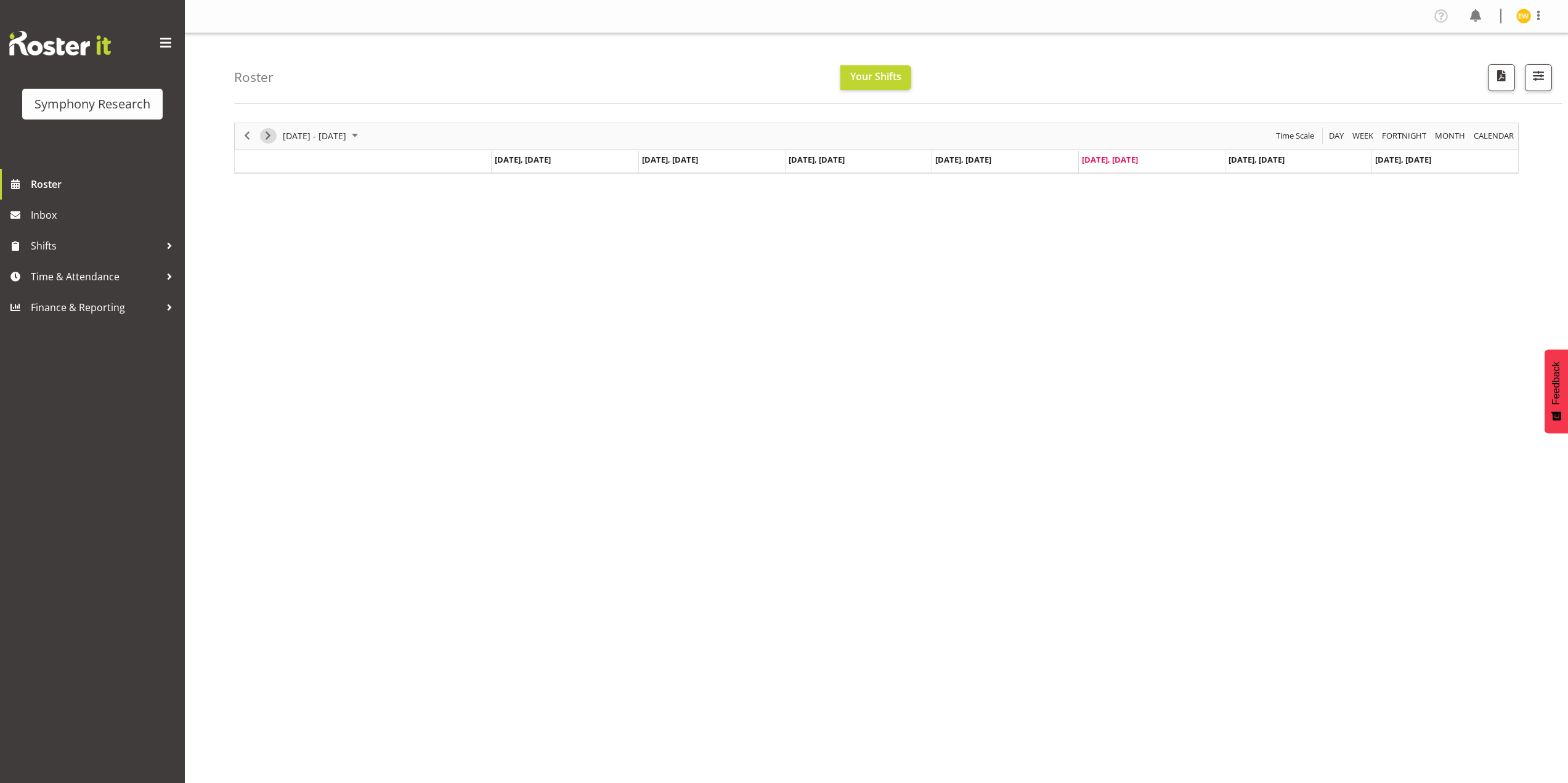
click at [273, 139] on span "Next" at bounding box center [268, 135] width 14 height 15
click at [773, 182] on div "Timeline Week of August 29, 2025" at bounding box center [777, 181] width 10 height 10
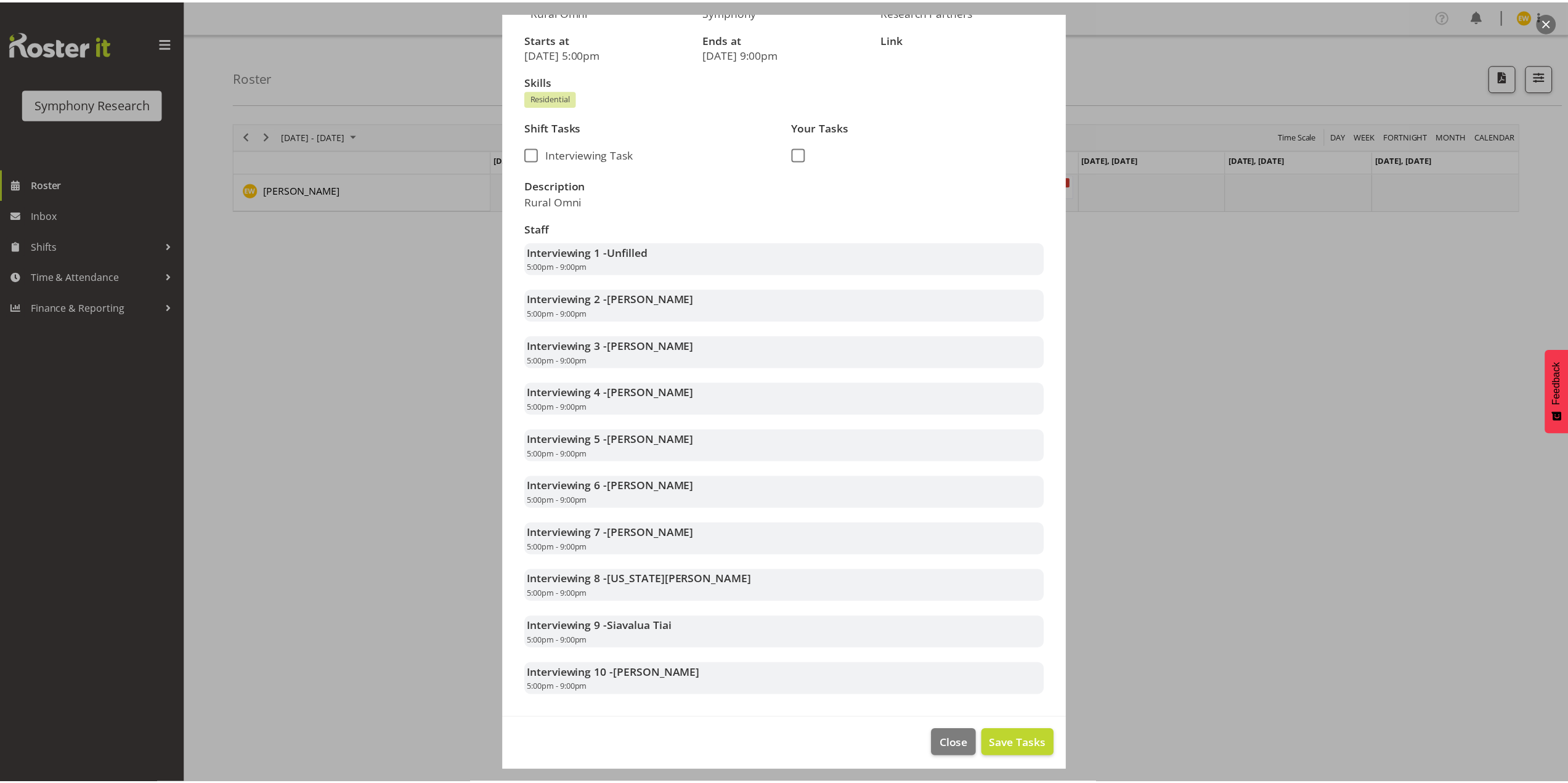
scroll to position [150, 0]
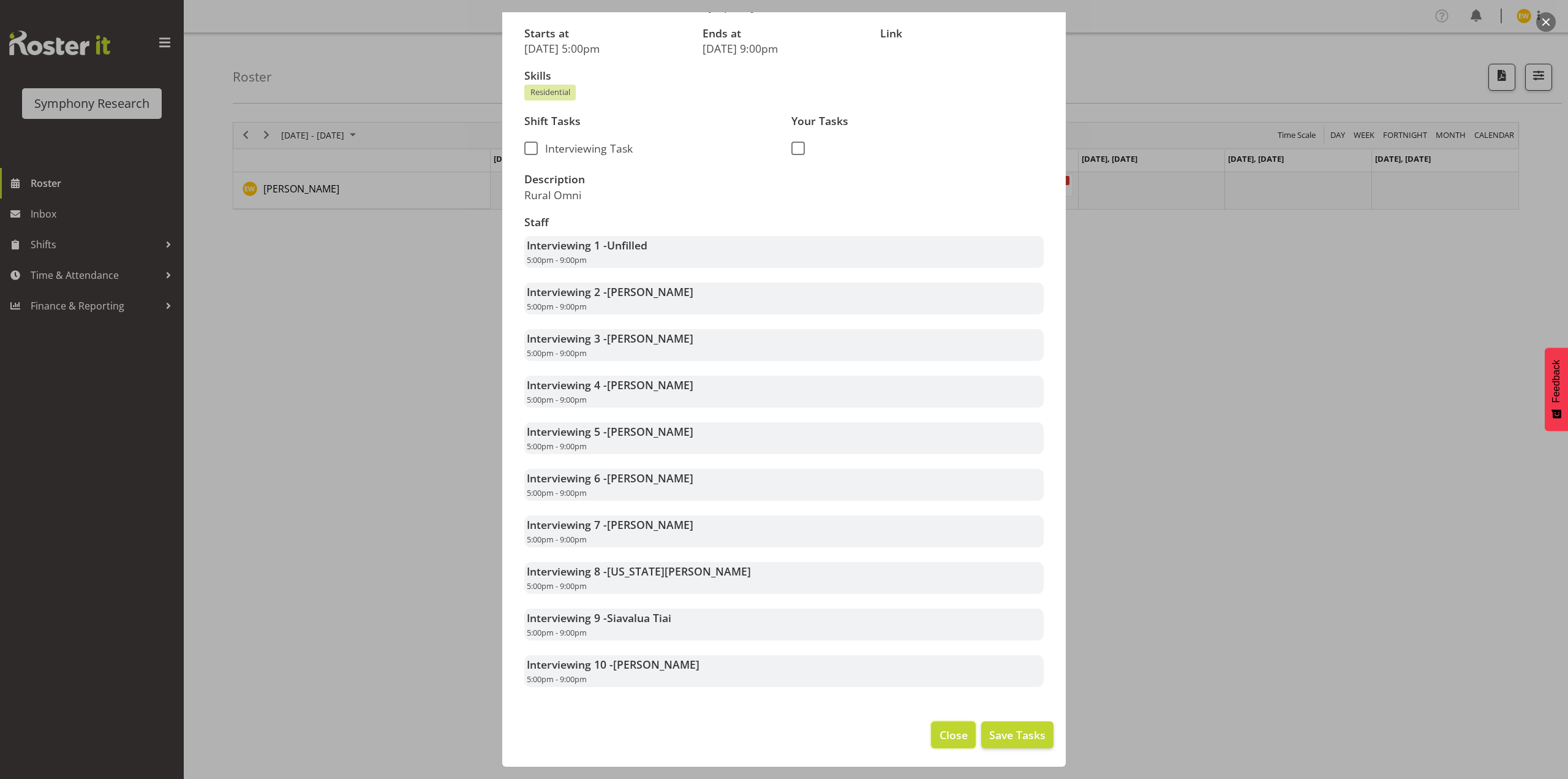
click at [940, 729] on span "Close" at bounding box center [953, 734] width 28 height 16
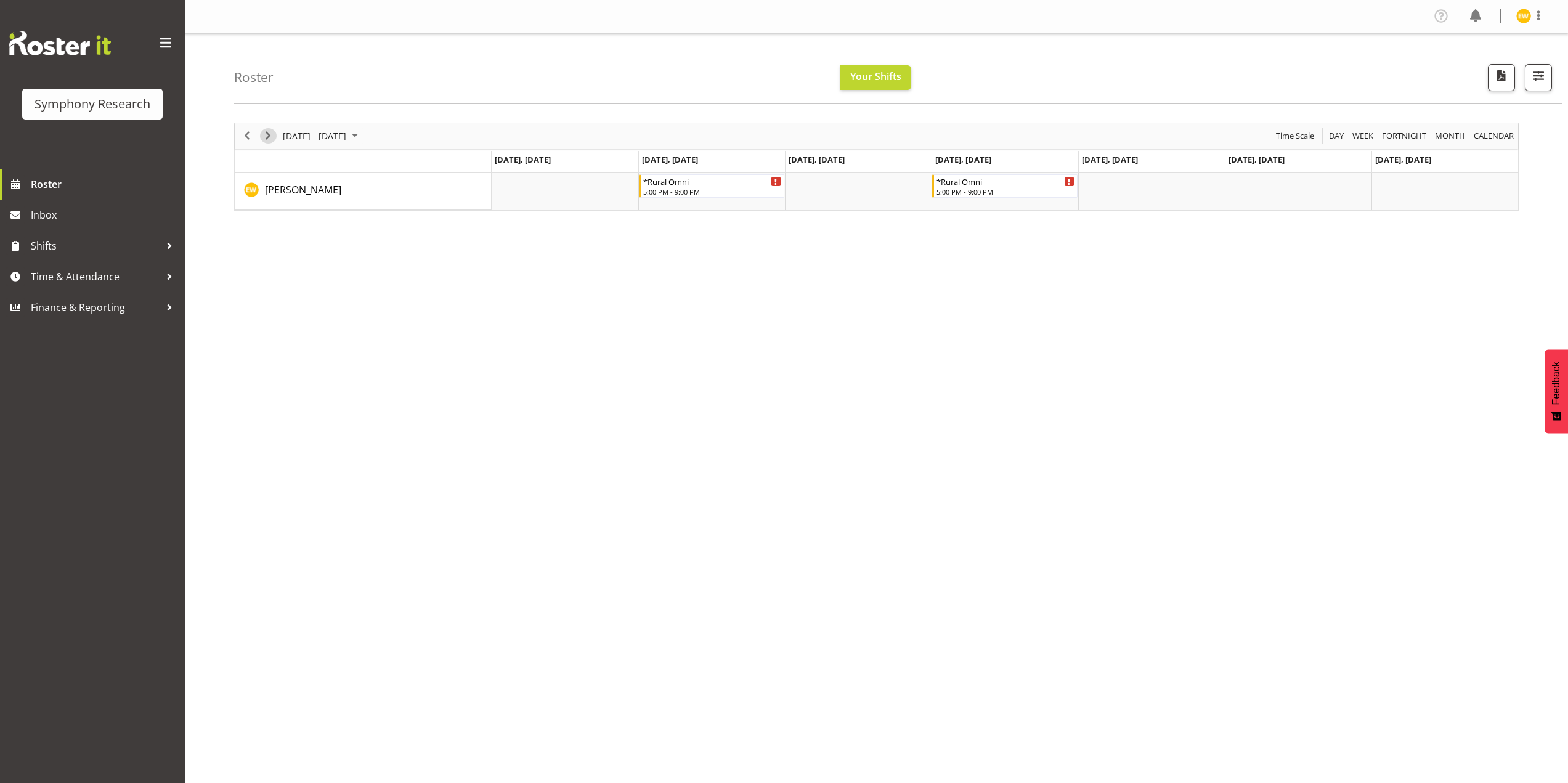
click at [261, 138] on span "Next" at bounding box center [268, 135] width 14 height 15
click at [249, 138] on span "Previous" at bounding box center [247, 135] width 14 height 15
